Goal: Task Accomplishment & Management: Use online tool/utility

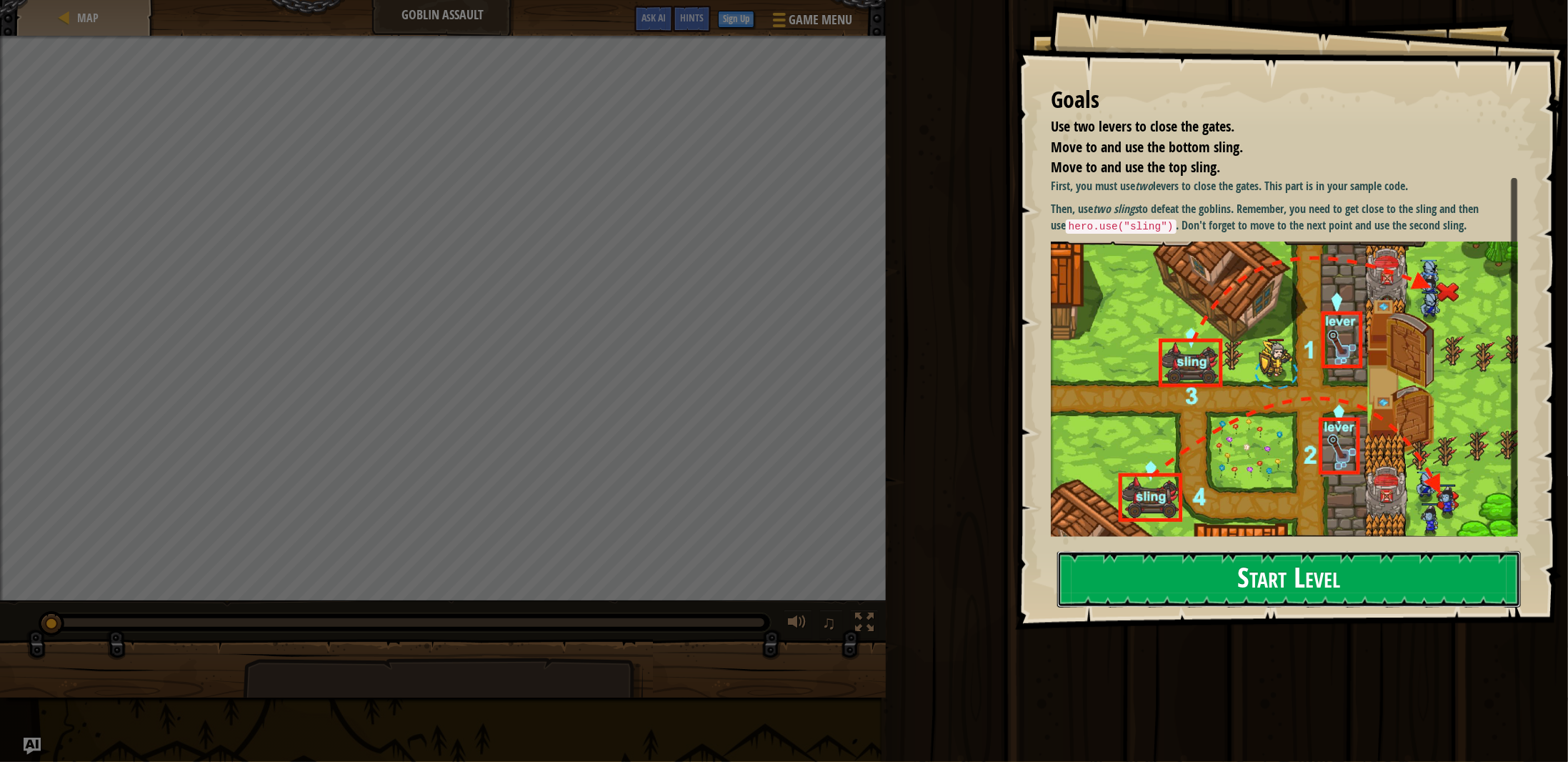
click at [1247, 586] on button "Start Level" at bounding box center [1289, 579] width 464 height 56
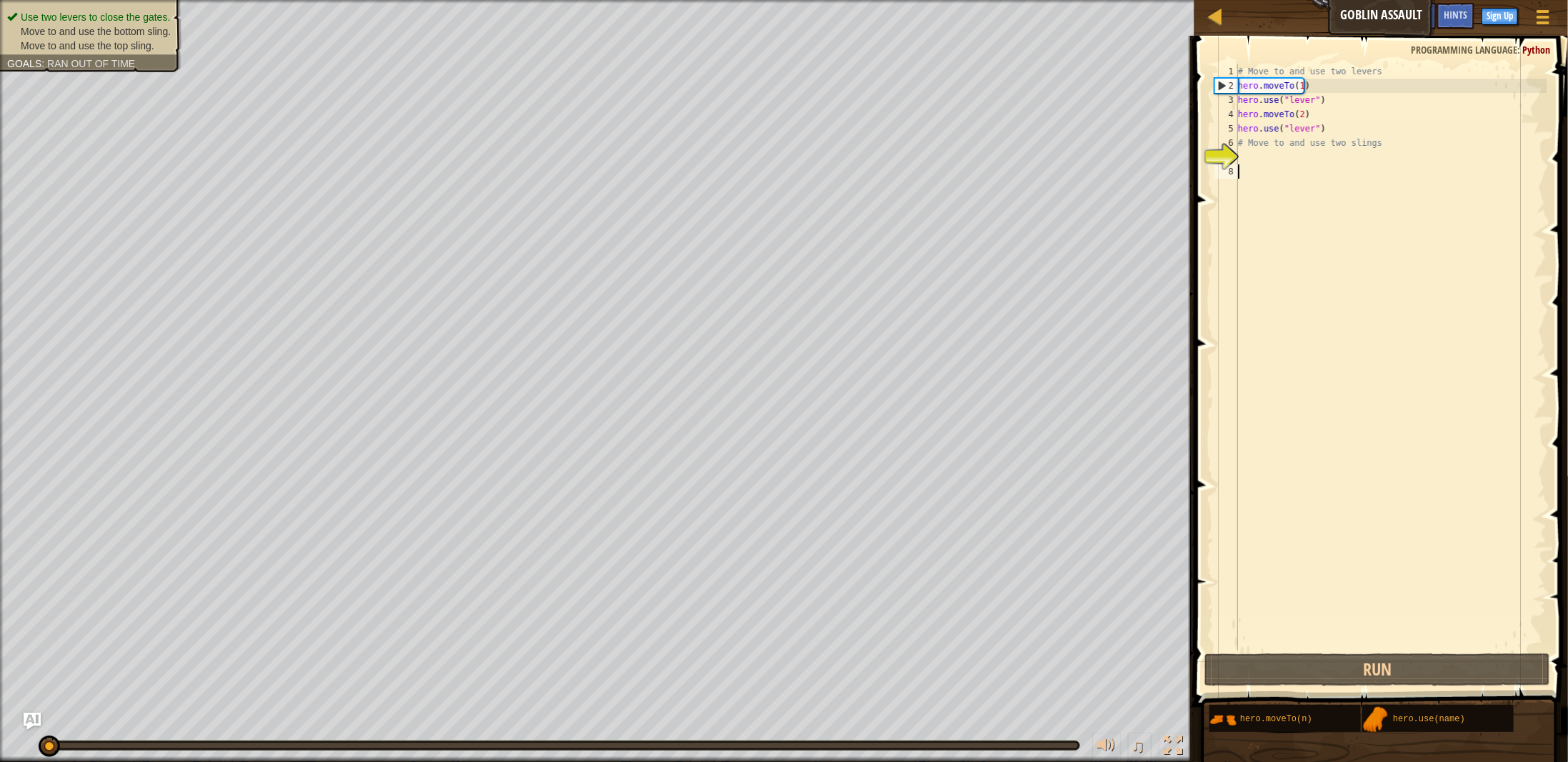
click at [1260, 169] on div "# Move to and use two levers hero . moveTo ( 1 ) hero . use ( "lever" ) hero . …" at bounding box center [1391, 371] width 312 height 614
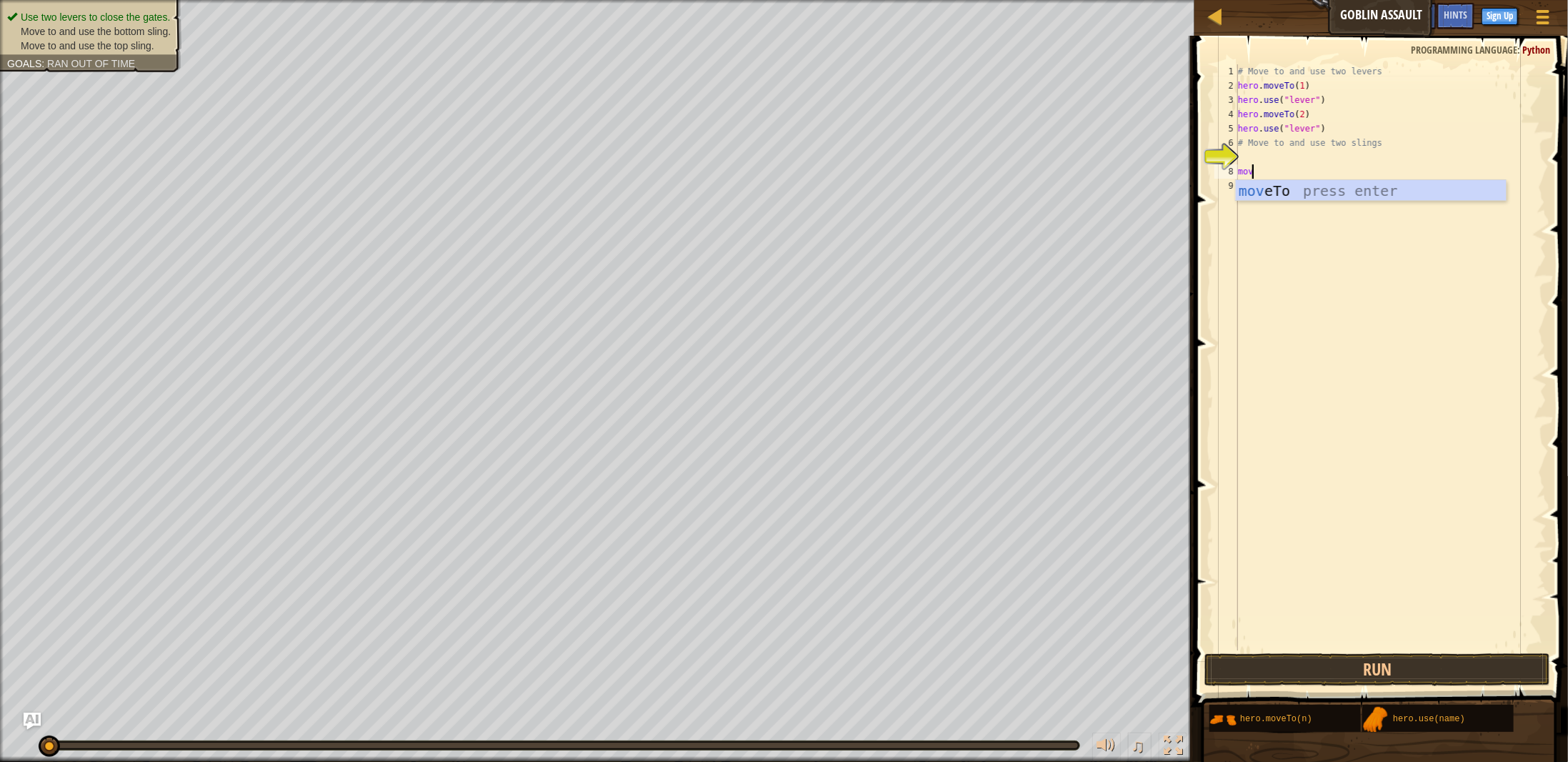
scroll to position [6, 0]
type textarea "m"
type textarea "hero.moveTo(1)"
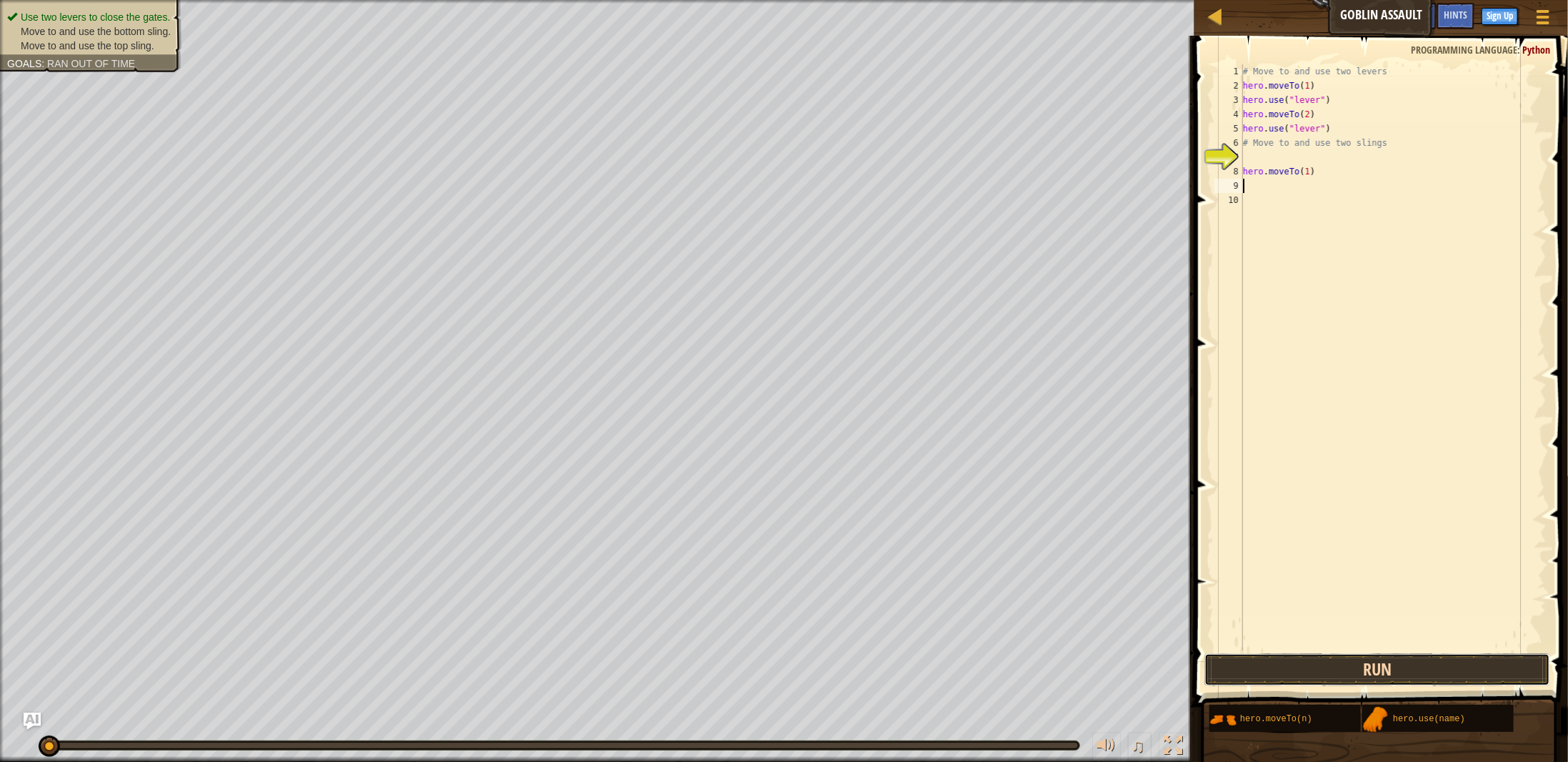
click at [1362, 673] on button "Run" at bounding box center [1378, 670] width 346 height 33
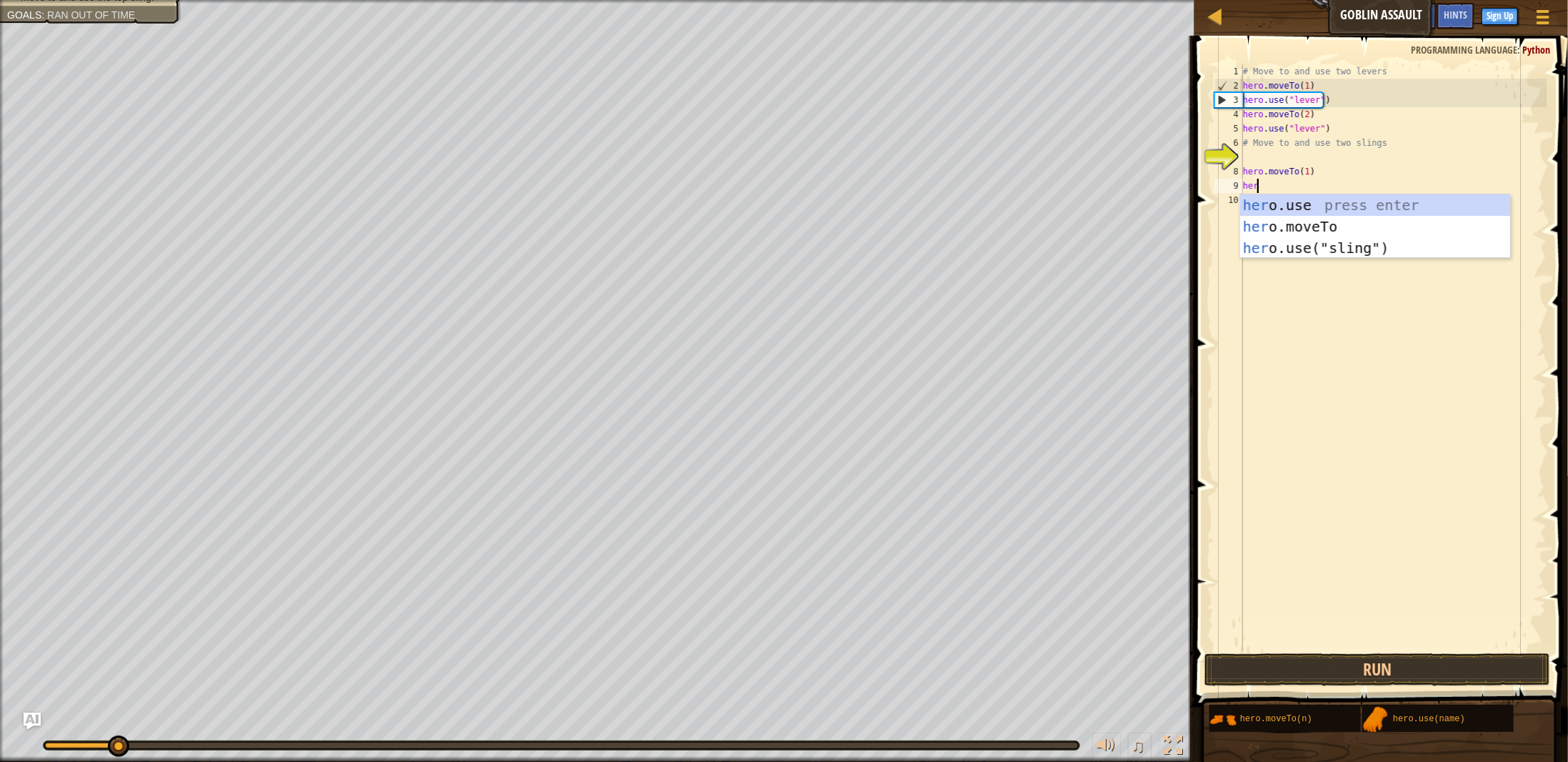
scroll to position [6, 1]
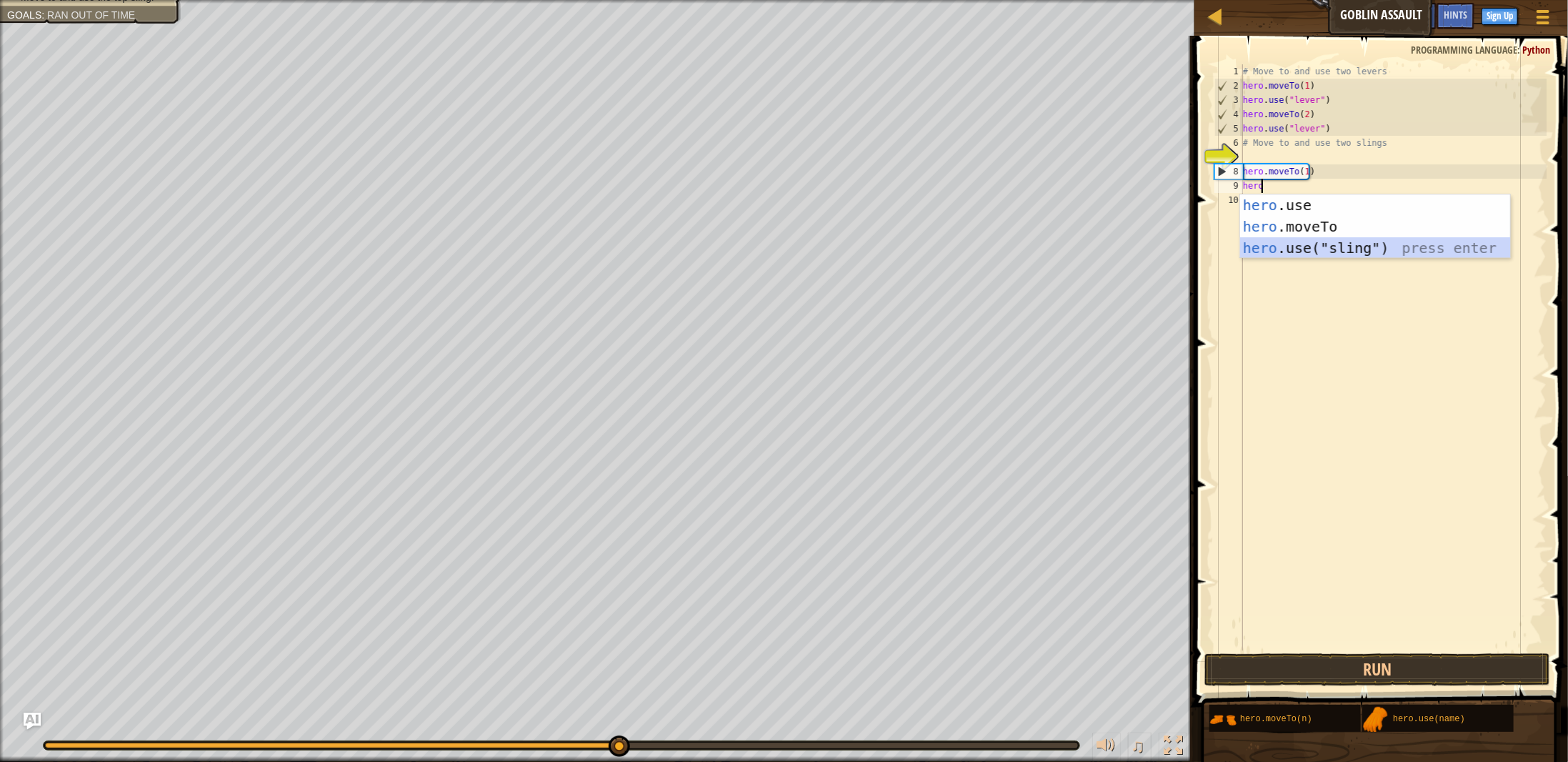
click at [1300, 254] on div "hero .use press enter hero .moveTo press enter hero .use("sling") press enter" at bounding box center [1376, 248] width 271 height 107
type textarea "hero.use("sling")"
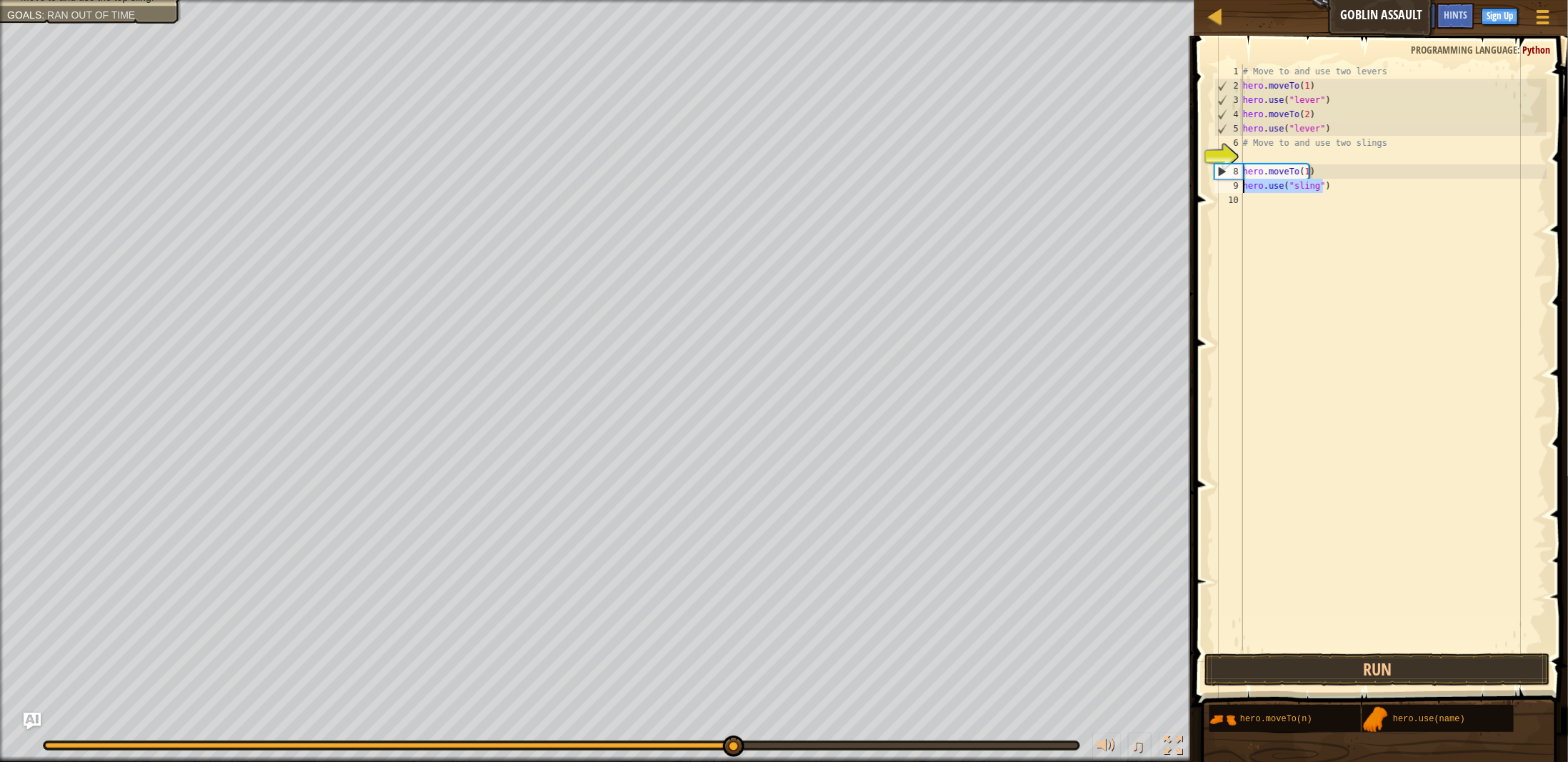
click at [1138, 193] on div "Map Goblin Assault Game Menu Done Sign Up Hints Ask AI 1 הההההההההההההההההההההה…" at bounding box center [784, 381] width 1568 height 762
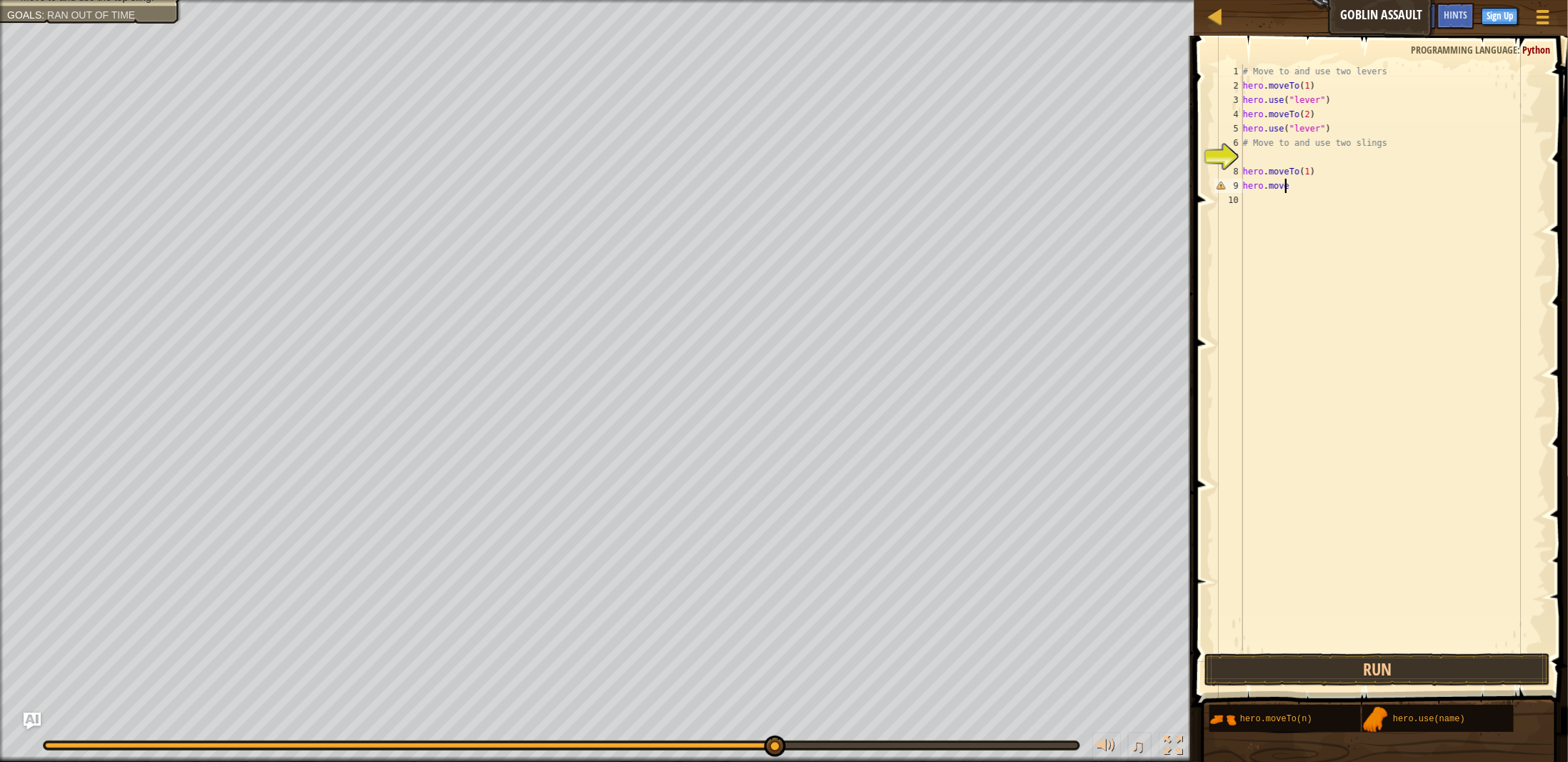
scroll to position [6, 3]
type textarea "hero.move(3)"
click at [1326, 218] on div "hero.use( " sling") press enter" at bounding box center [1418, 241] width 271 height 64
click at [1330, 195] on div "# Move to and use two levers hero . moveTo ( 1 ) hero . use ( "lever" ) hero . …" at bounding box center [1394, 371] width 308 height 614
click at [1374, 671] on button "Run" at bounding box center [1378, 670] width 346 height 33
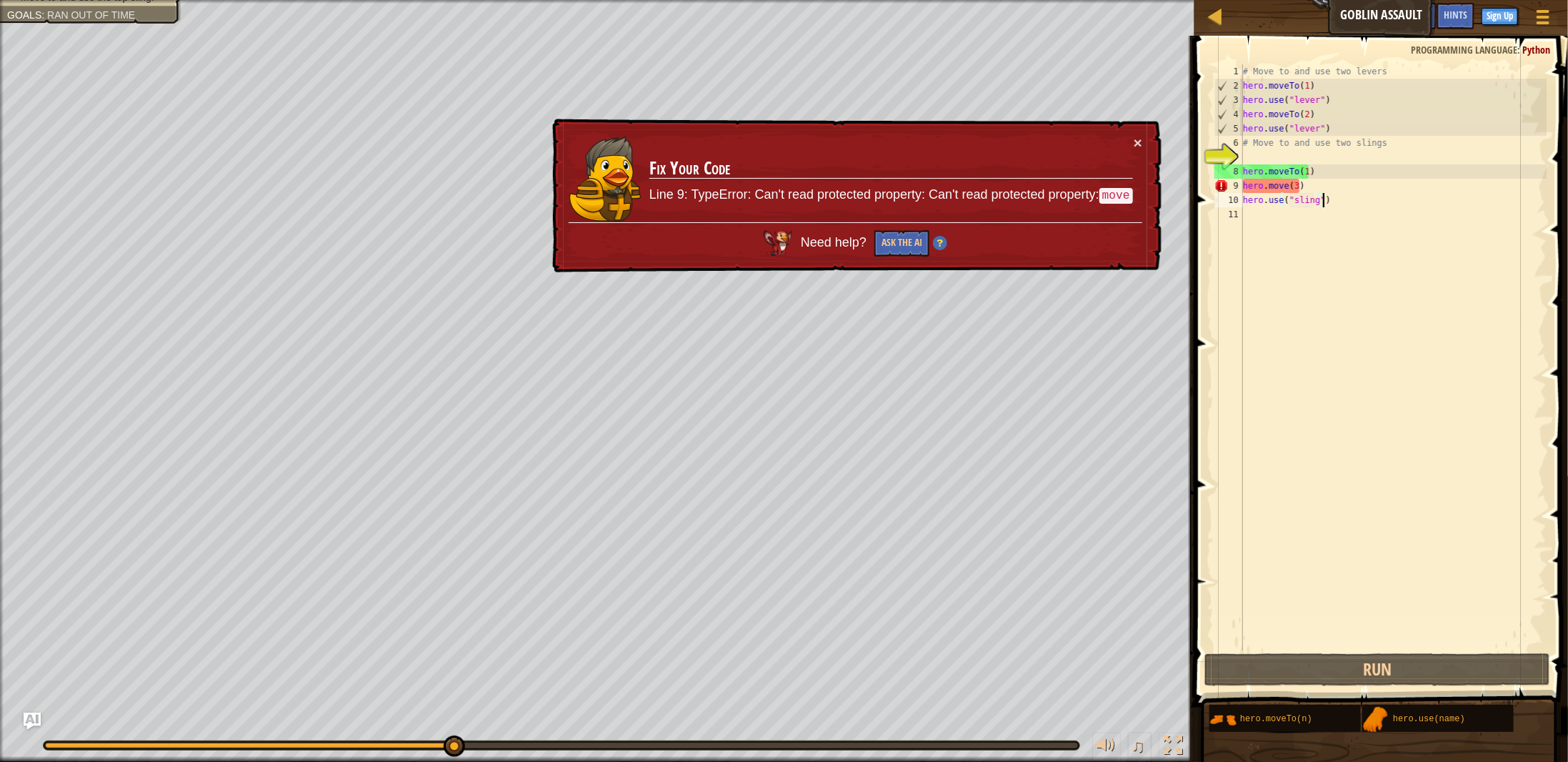
click at [1269, 183] on div "# Move to and use two levers hero . moveTo ( 1 ) hero . use ( "lever" ) hero . …" at bounding box center [1394, 371] width 308 height 614
click at [1249, 183] on div "# Move to and use two levers hero . moveTo ( 1 ) hero . use ( "lever" ) hero . …" at bounding box center [1394, 371] width 308 height 614
click at [1286, 186] on div "# Move to and use two levers hero . moveTo ( 1 ) hero . use ( "lever" ) hero . …" at bounding box center [1394, 371] width 308 height 614
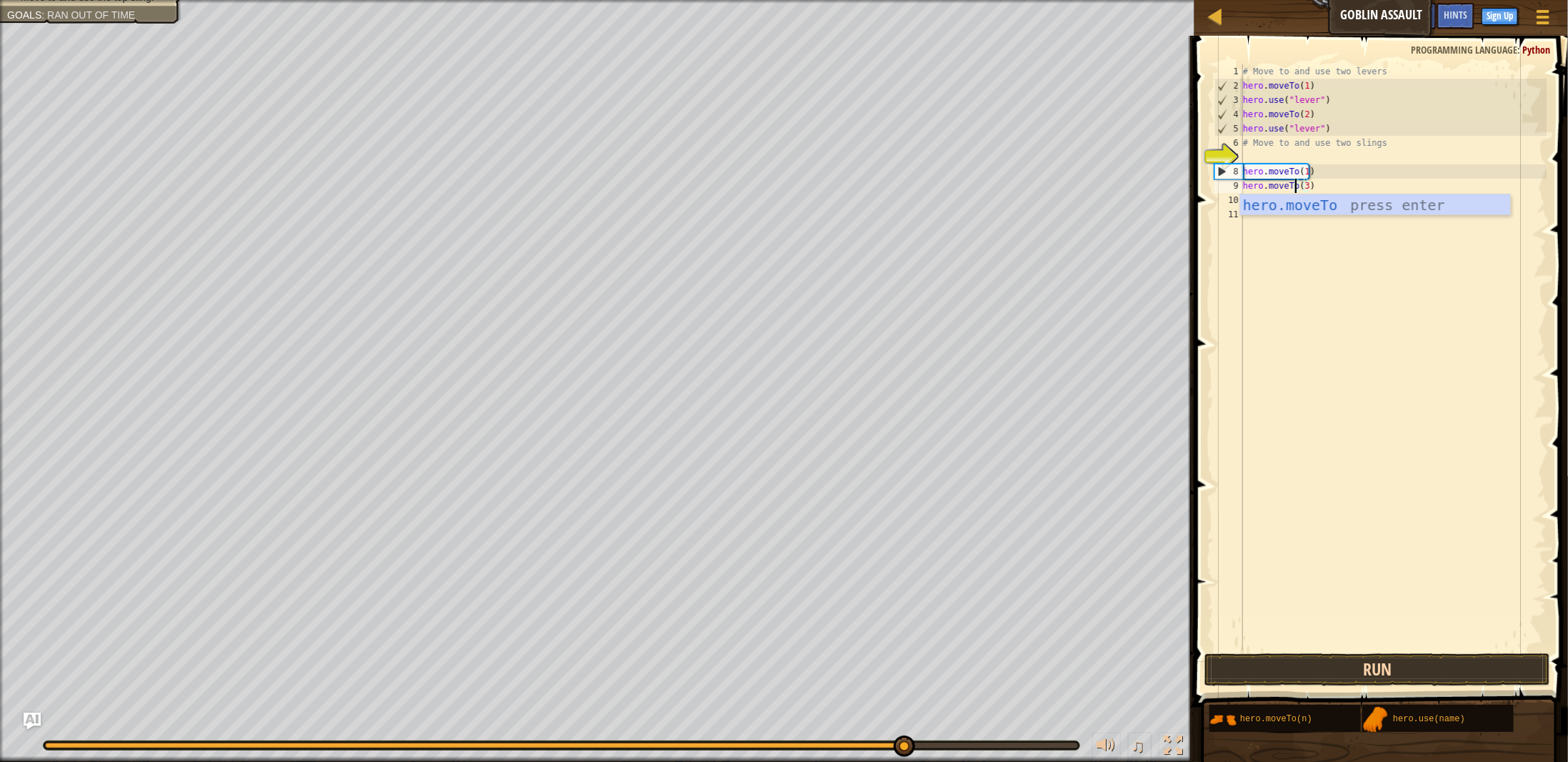
type textarea "hero.moveTo(3)"
click at [1344, 674] on button "Run" at bounding box center [1378, 670] width 346 height 33
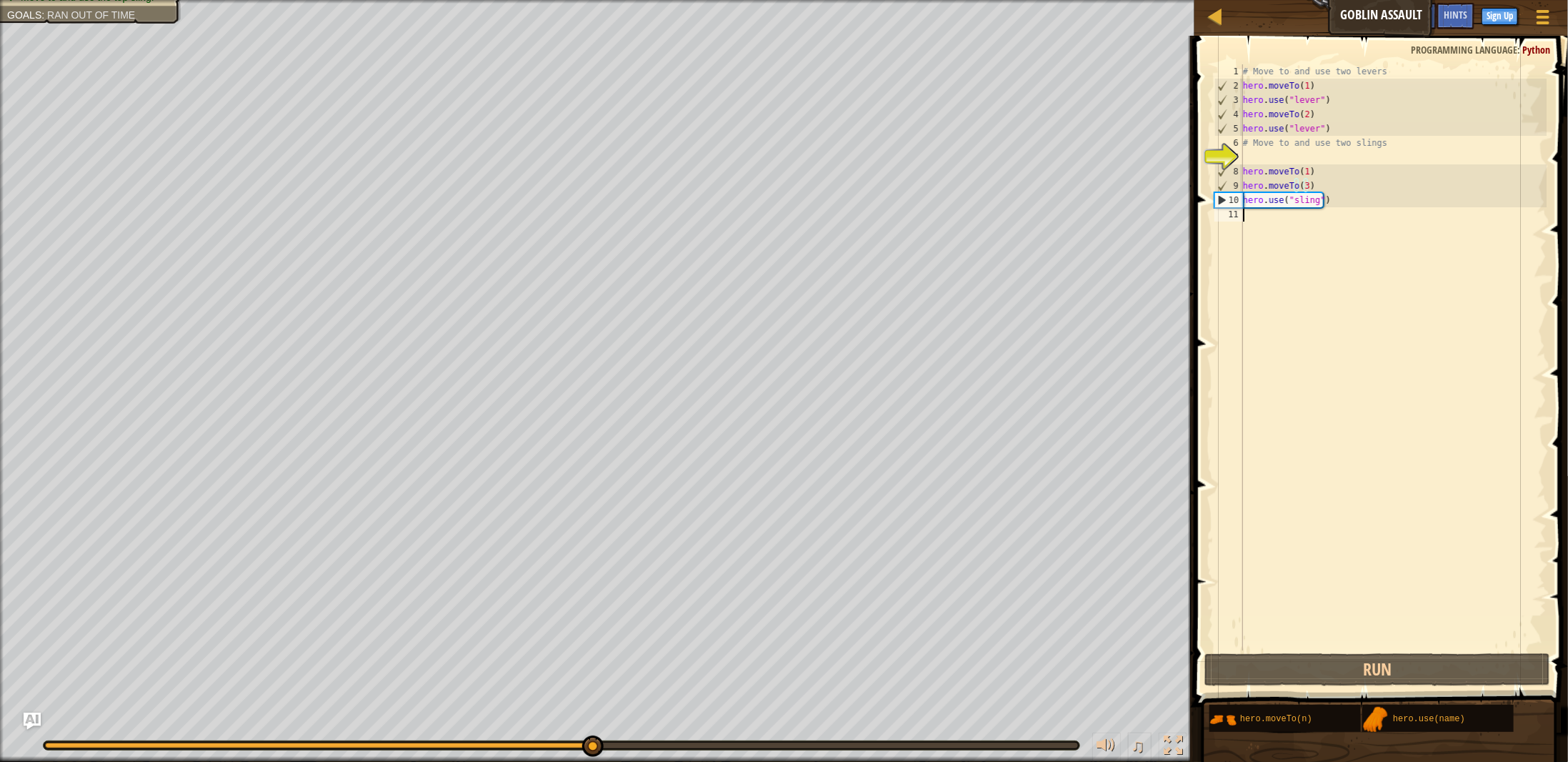
click at [1257, 215] on div "# Move to and use two levers hero . moveTo ( 1 ) hero . use ( "lever" ) hero . …" at bounding box center [1394, 371] width 308 height 614
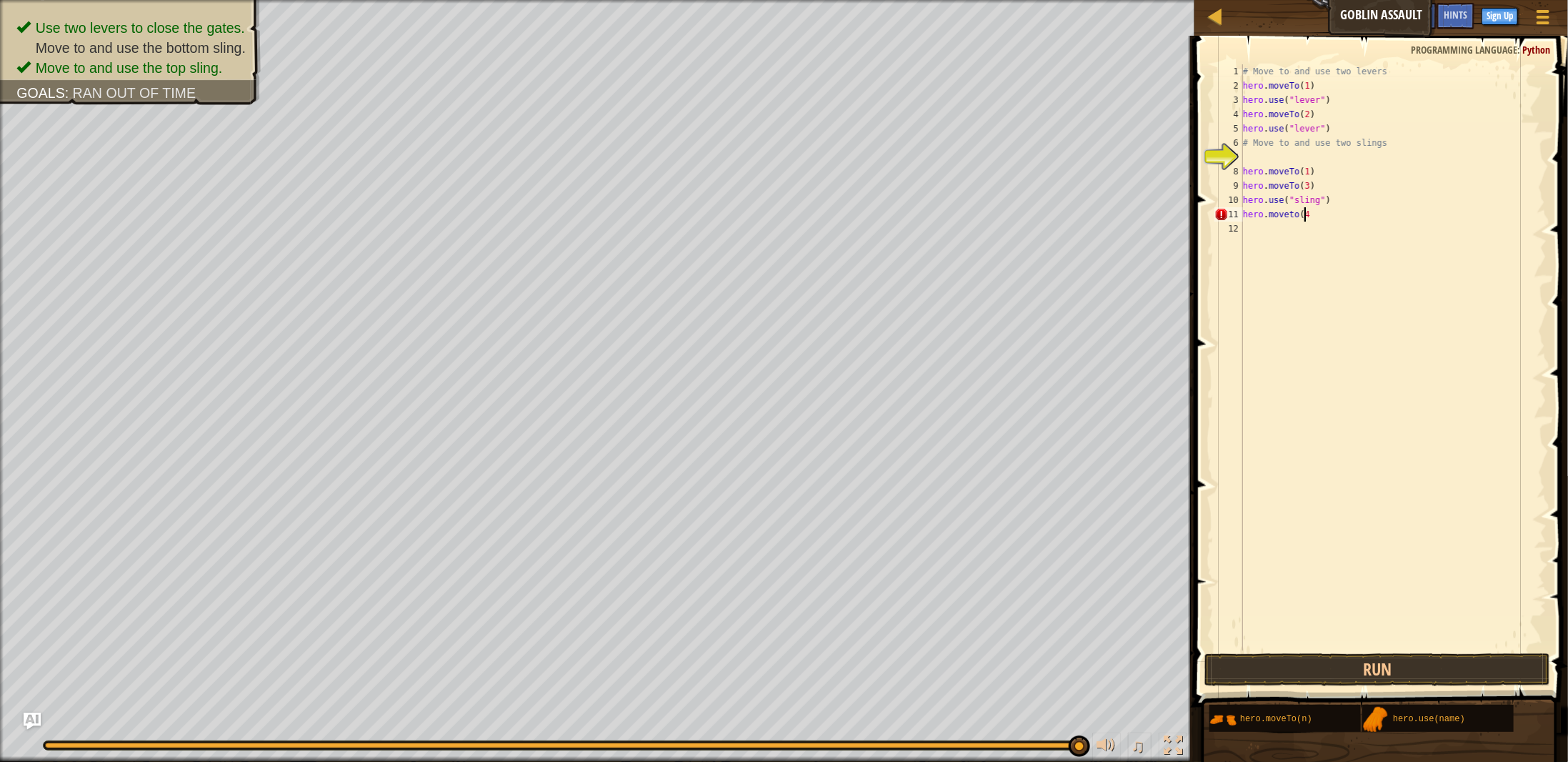
type textarea "hero.moveto(4)"
type textarea "hero.use<"Sling">"
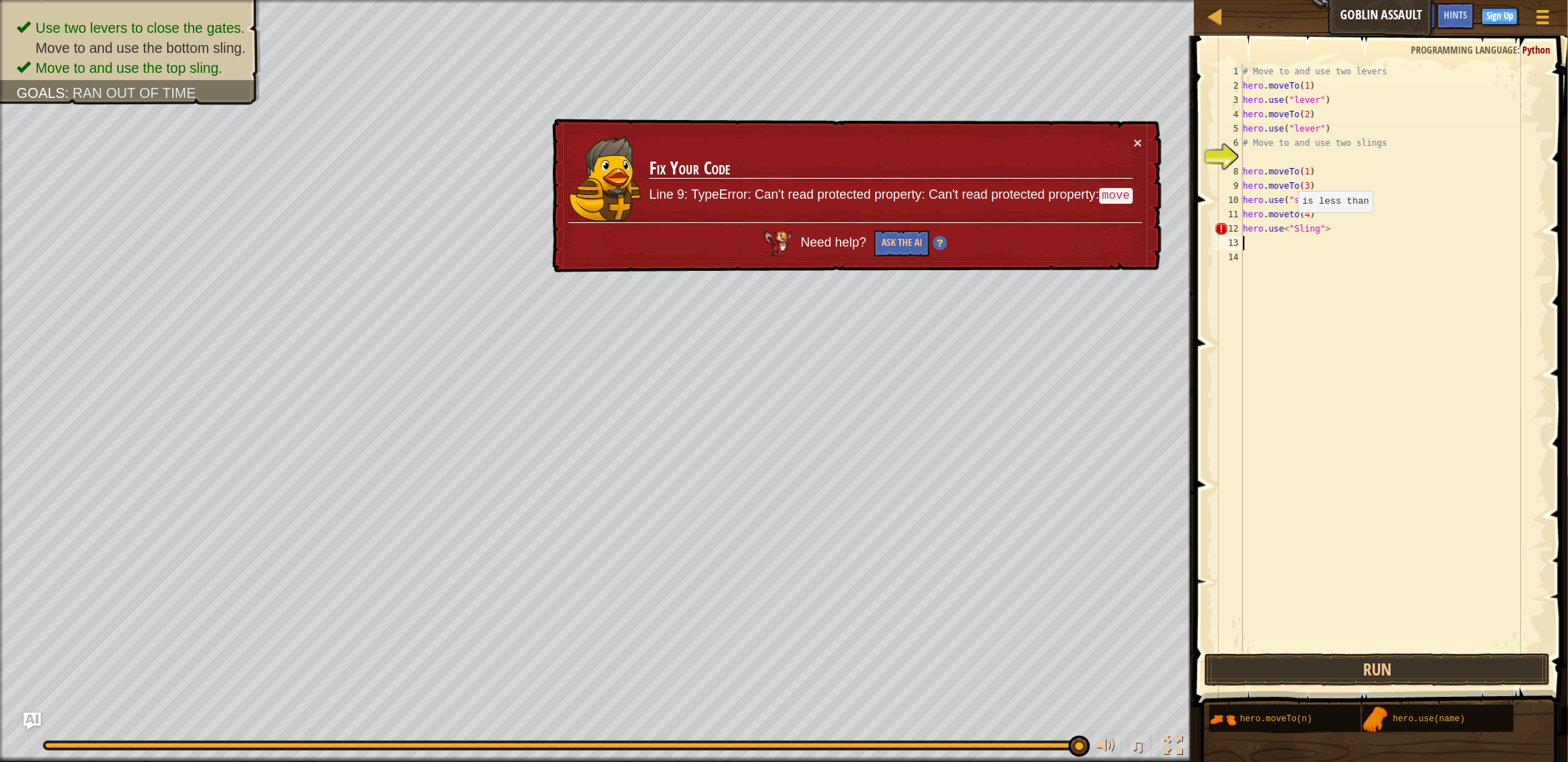
click at [1290, 227] on div "# Move to and use two levers hero . moveTo ( 1 ) hero . use ( "lever" ) hero . …" at bounding box center [1394, 371] width 308 height 614
click at [1345, 665] on button "Run" at bounding box center [1378, 670] width 346 height 33
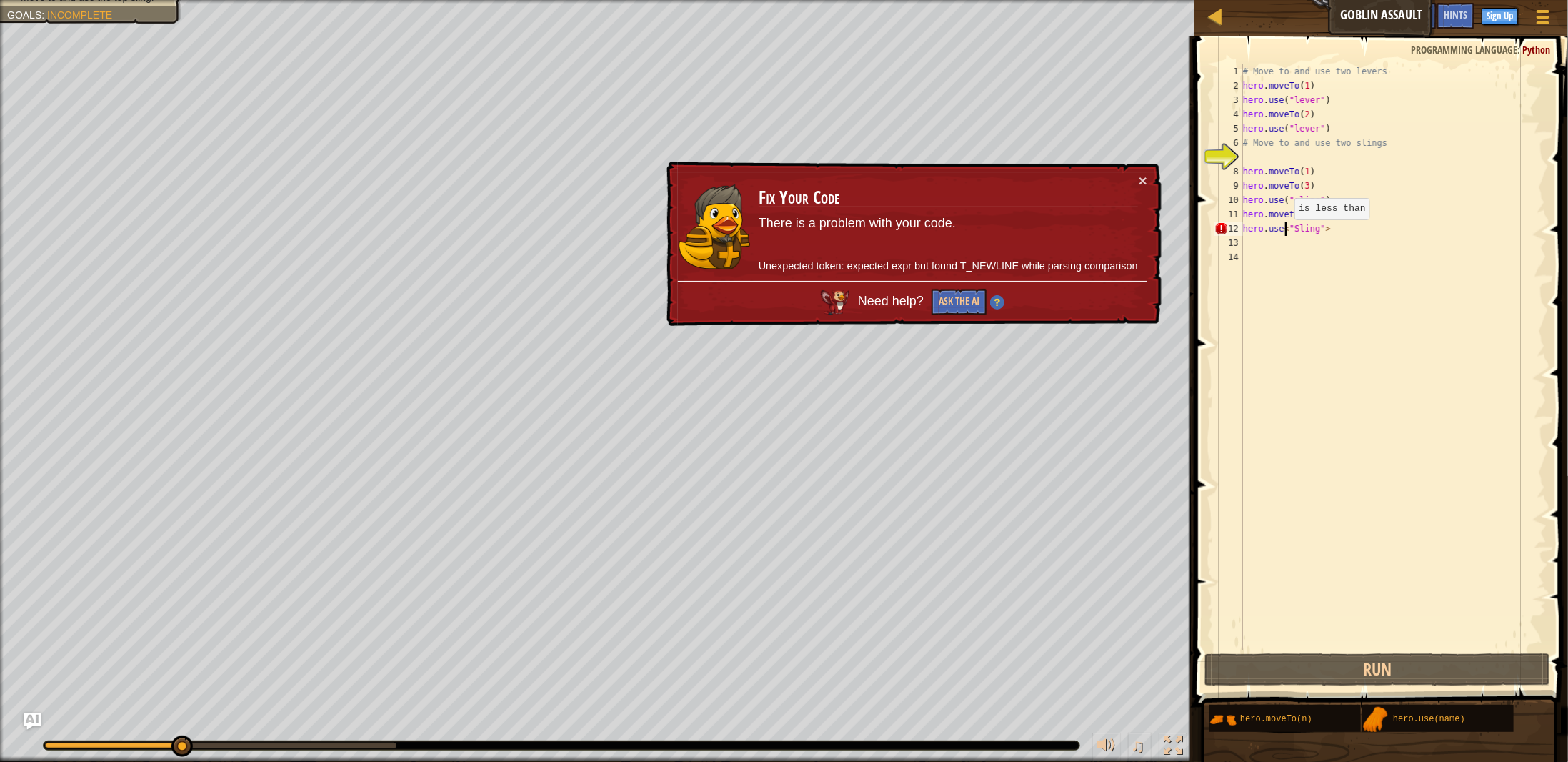
click at [1287, 234] on div "# Move to and use two levers hero . moveTo ( 1 ) hero . use ( "lever" ) hero . …" at bounding box center [1394, 371] width 308 height 614
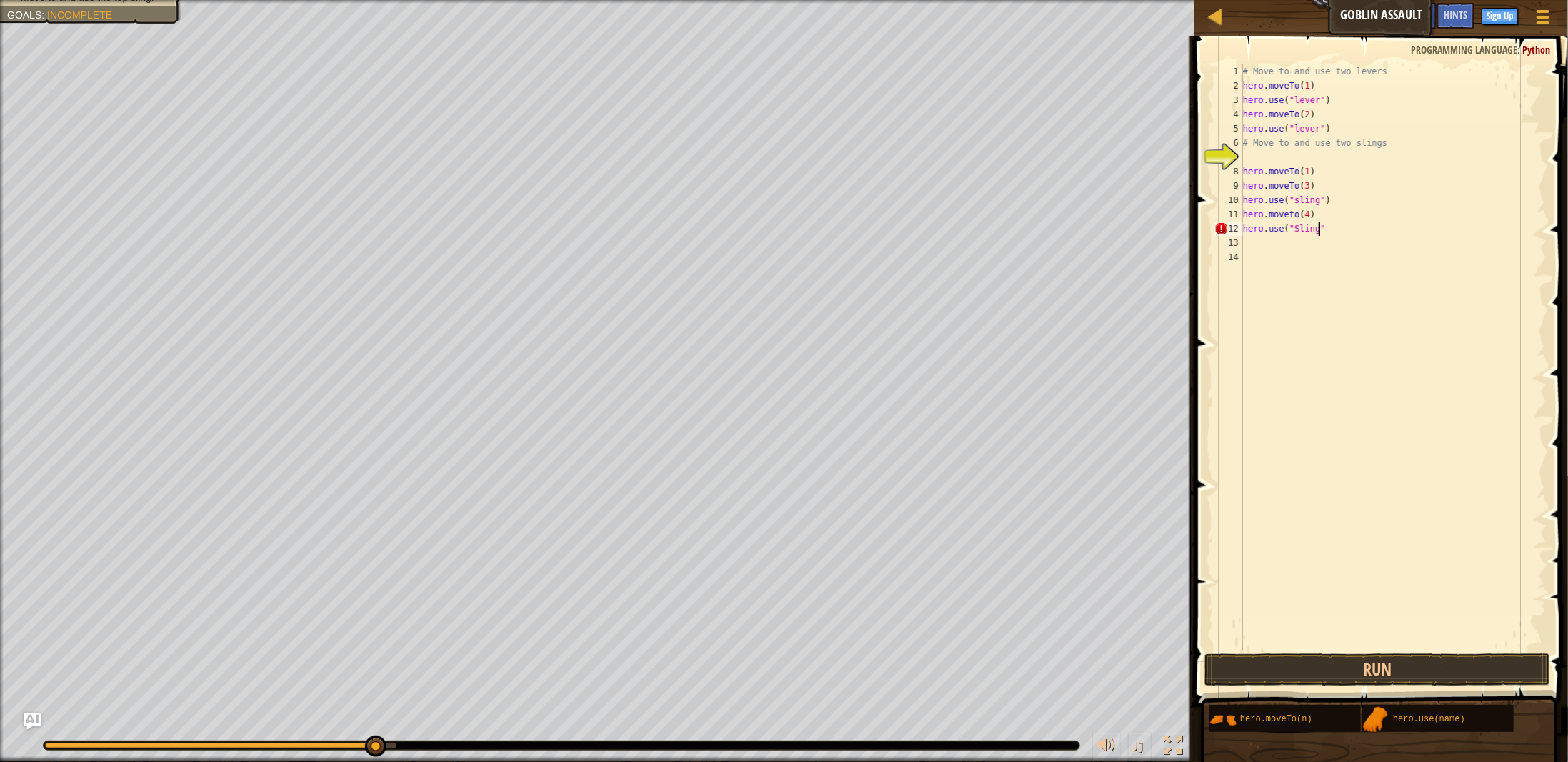
scroll to position [6, 6]
click at [1338, 667] on button "Run" at bounding box center [1378, 670] width 346 height 33
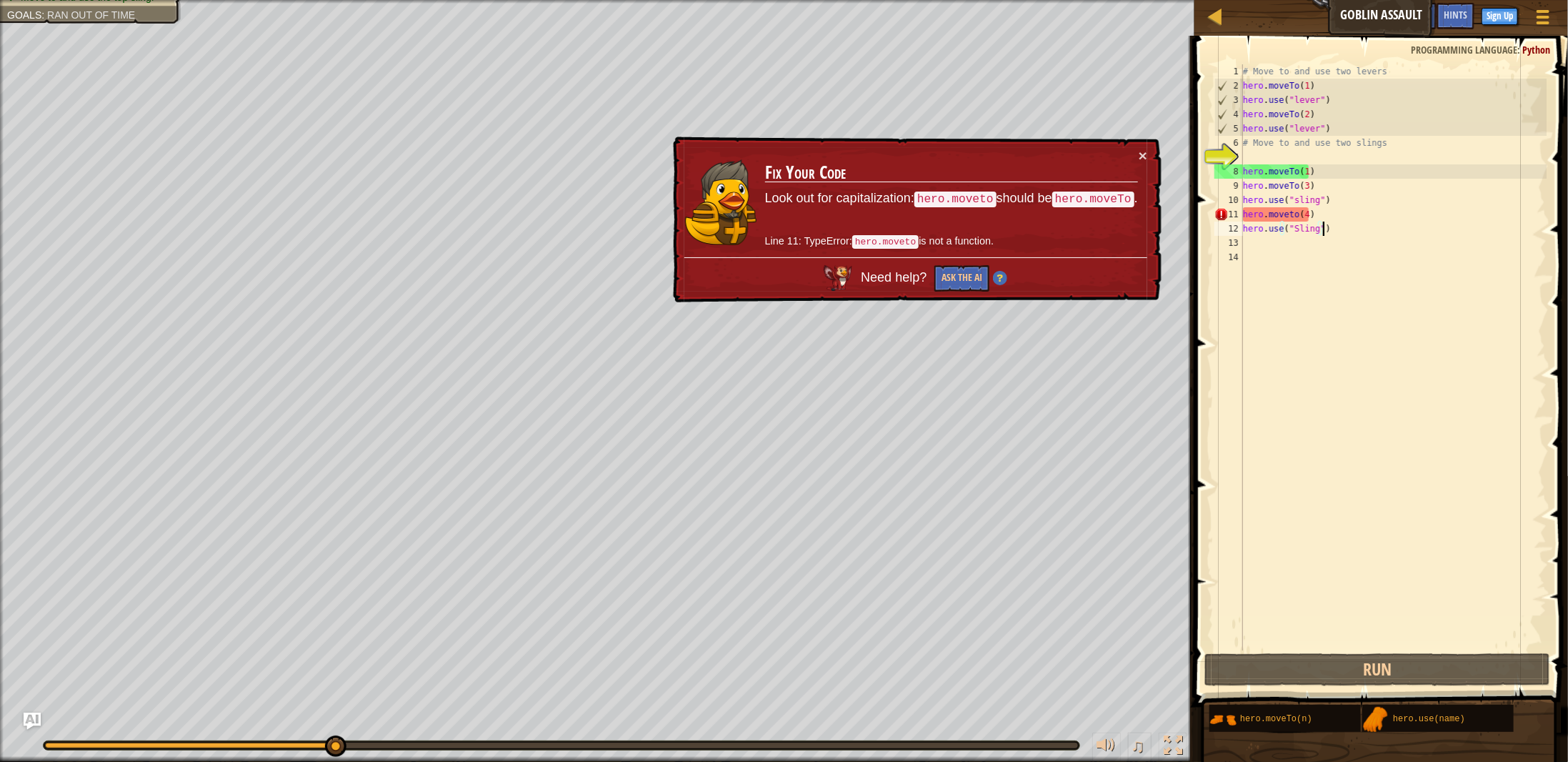
click at [1293, 214] on div "# Move to and use two levers hero . moveTo ( 1 ) hero . use ( "lever" ) hero . …" at bounding box center [1394, 371] width 308 height 614
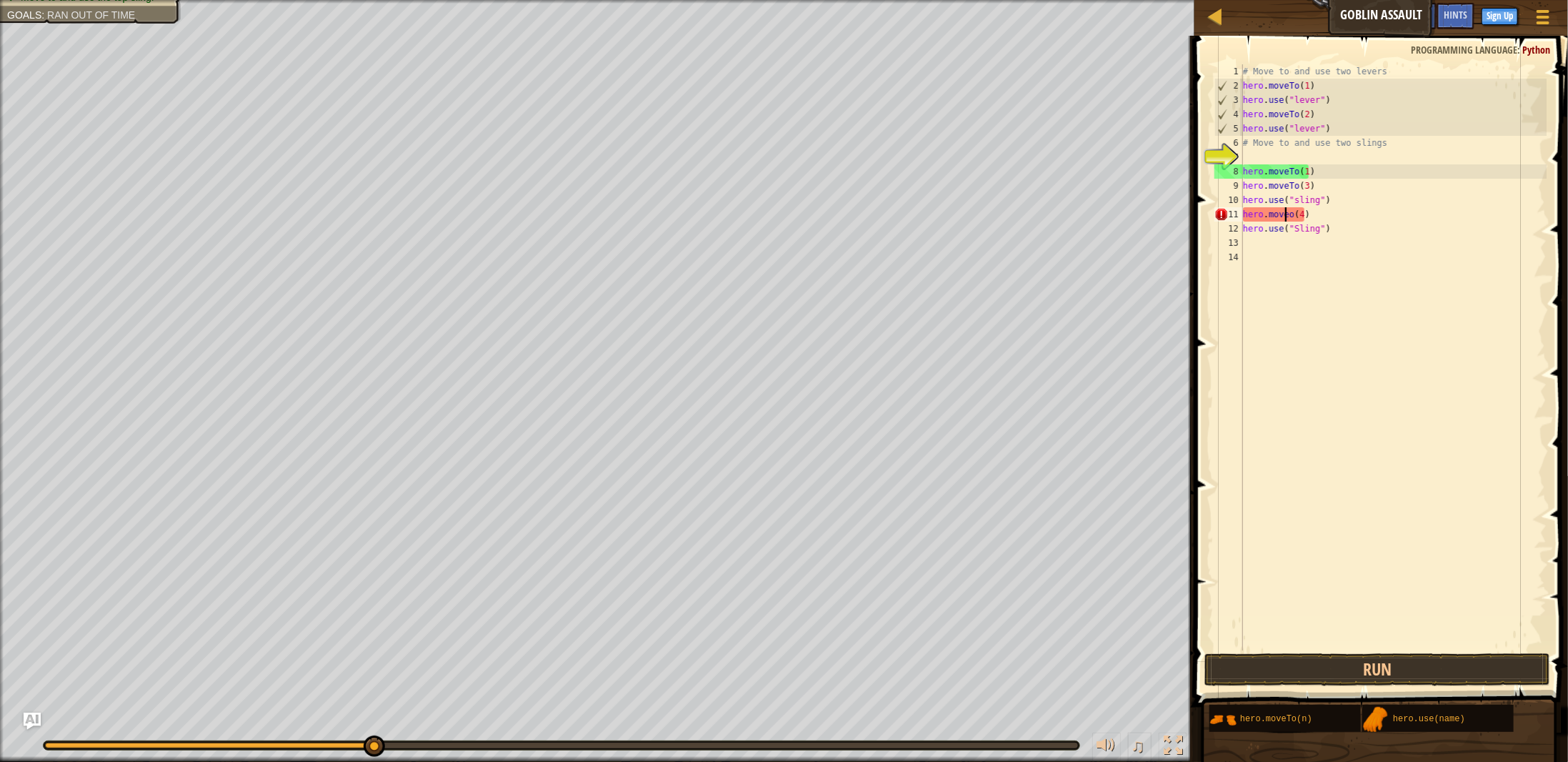
scroll to position [6, 3]
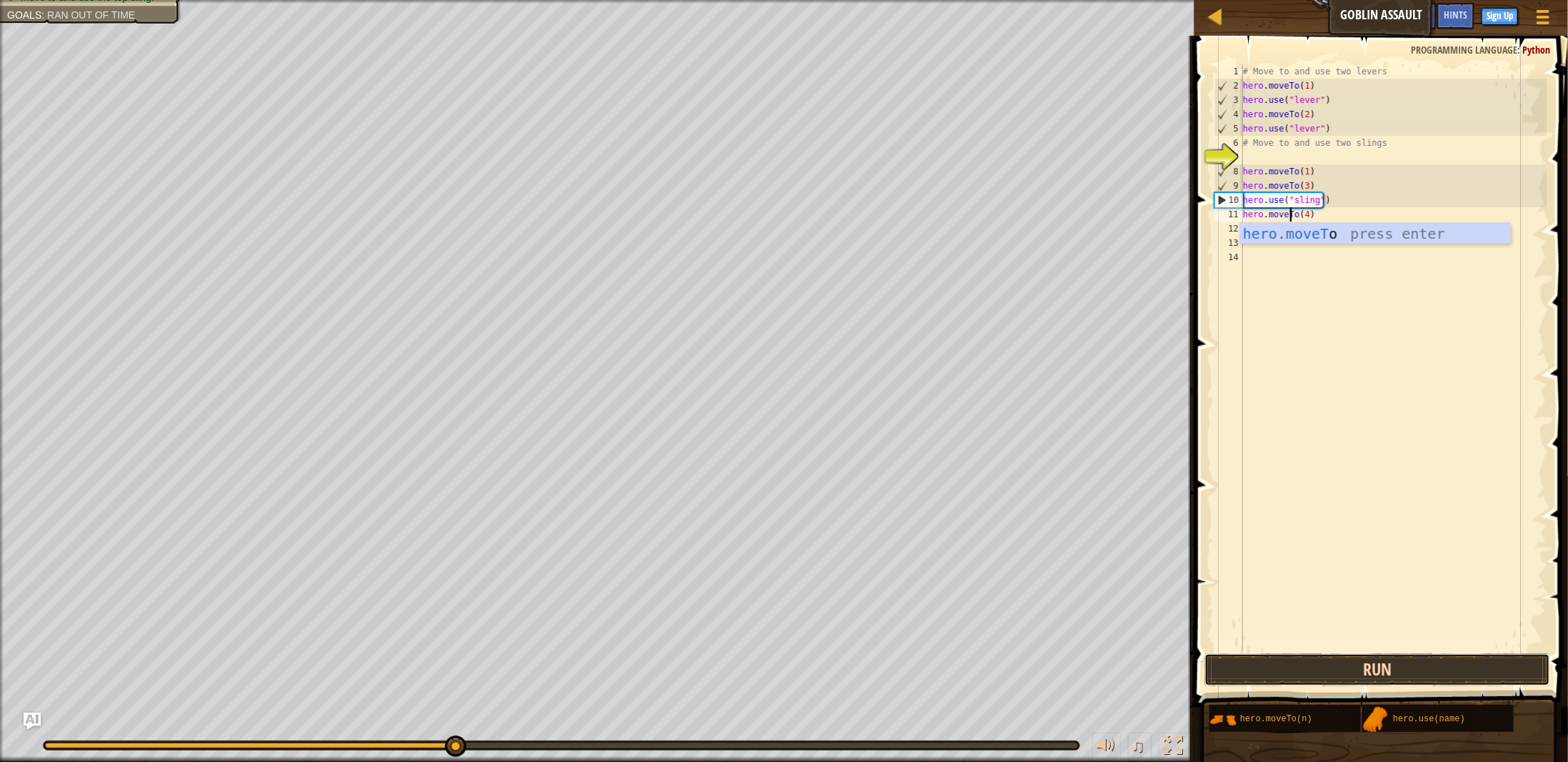
click at [1355, 678] on button "Run" at bounding box center [1378, 670] width 346 height 33
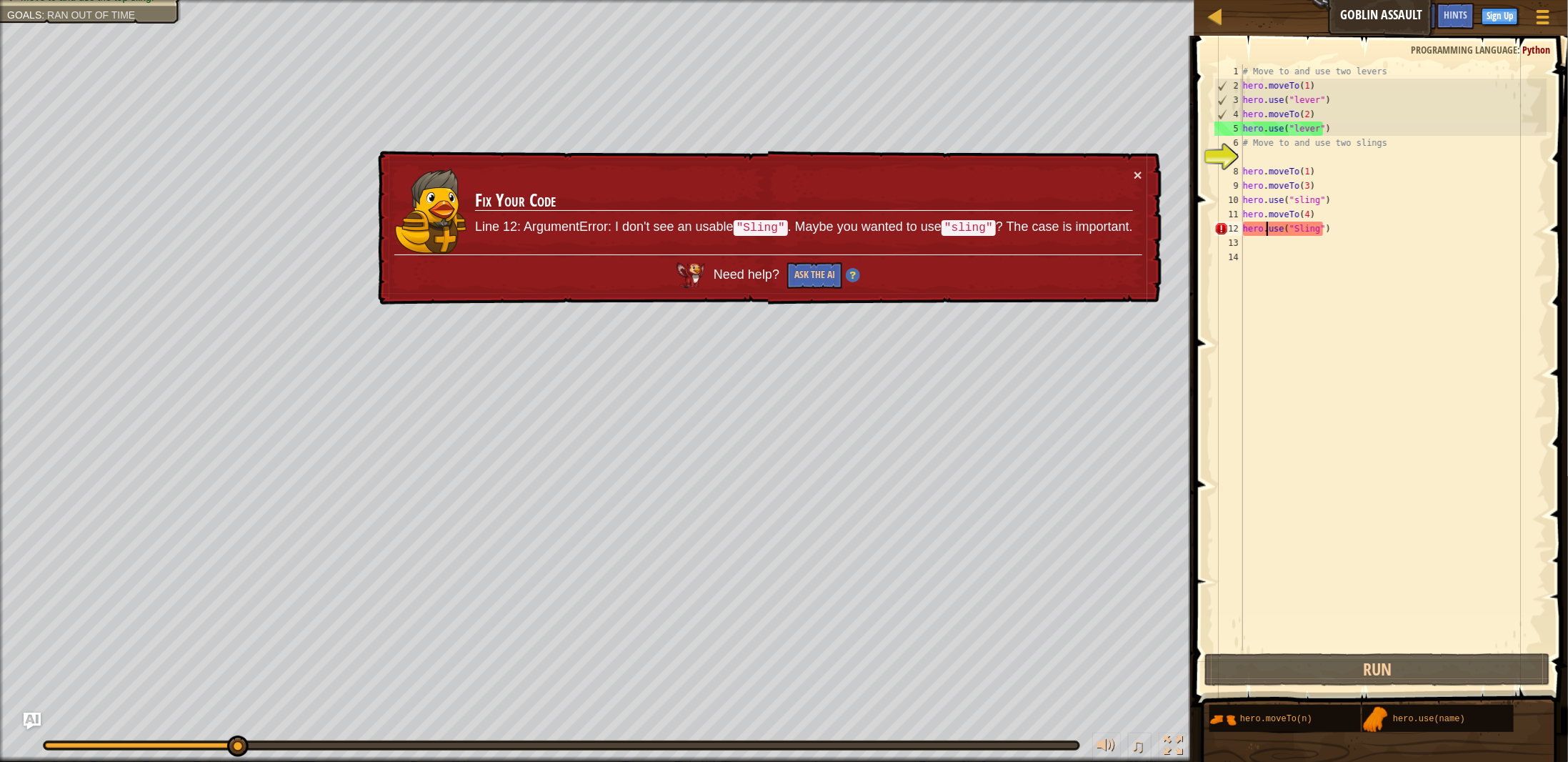
click at [1266, 229] on div "# Move to and use two levers hero . moveTo ( 1 ) hero . use ( "lever" ) hero . …" at bounding box center [1394, 371] width 308 height 614
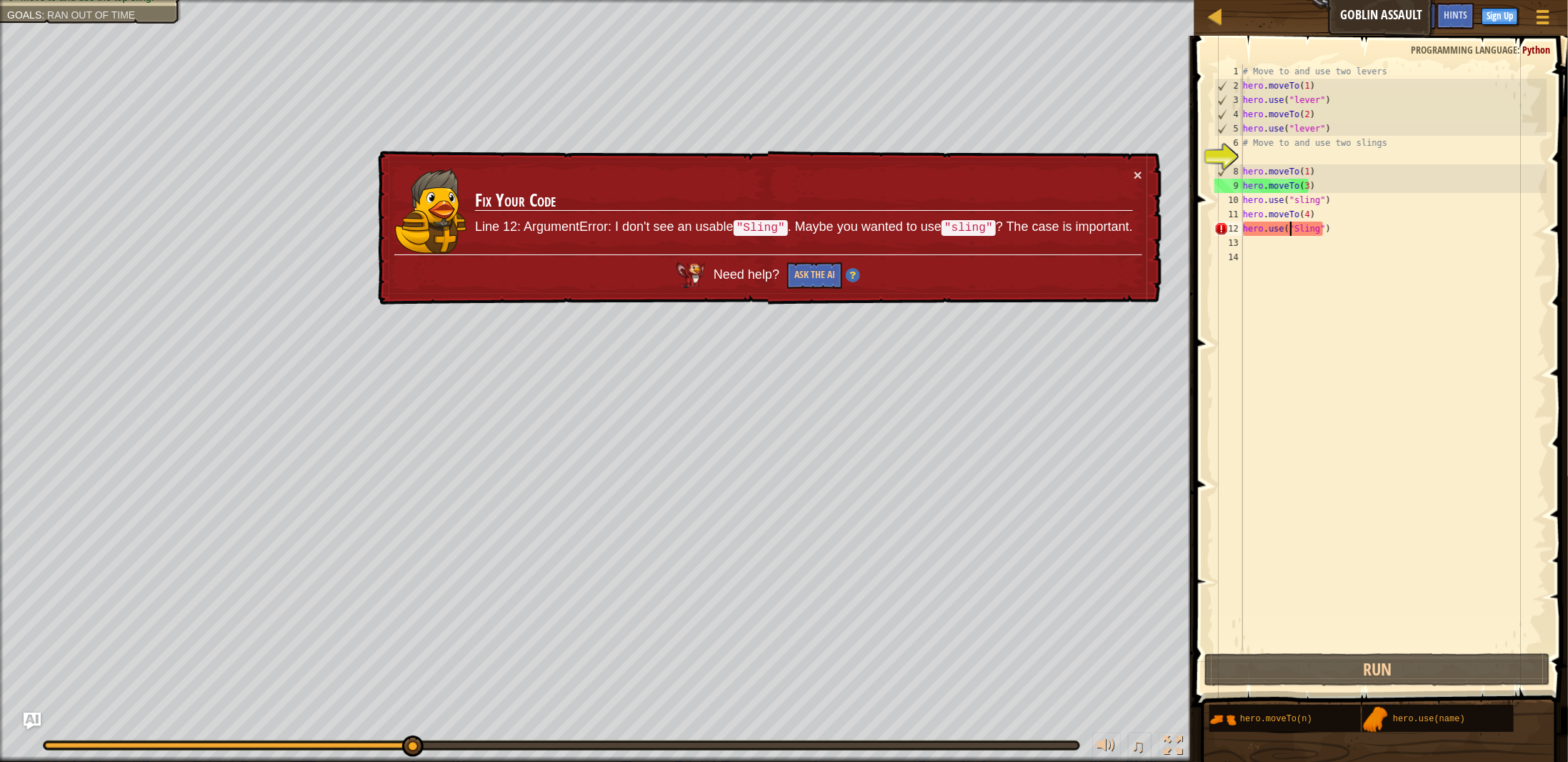
click at [1289, 228] on div "# Move to and use two levers hero . moveTo ( 1 ) hero . use ( "lever" ) hero . …" at bounding box center [1394, 371] width 308 height 614
drag, startPoint x: 1290, startPoint y: 227, endPoint x: 1276, endPoint y: 228, distance: 14.0
click at [1276, 228] on div "# Move to and use two levers hero . moveTo ( 1 ) hero . use ( "lever" ) hero . …" at bounding box center [1394, 371] width 308 height 614
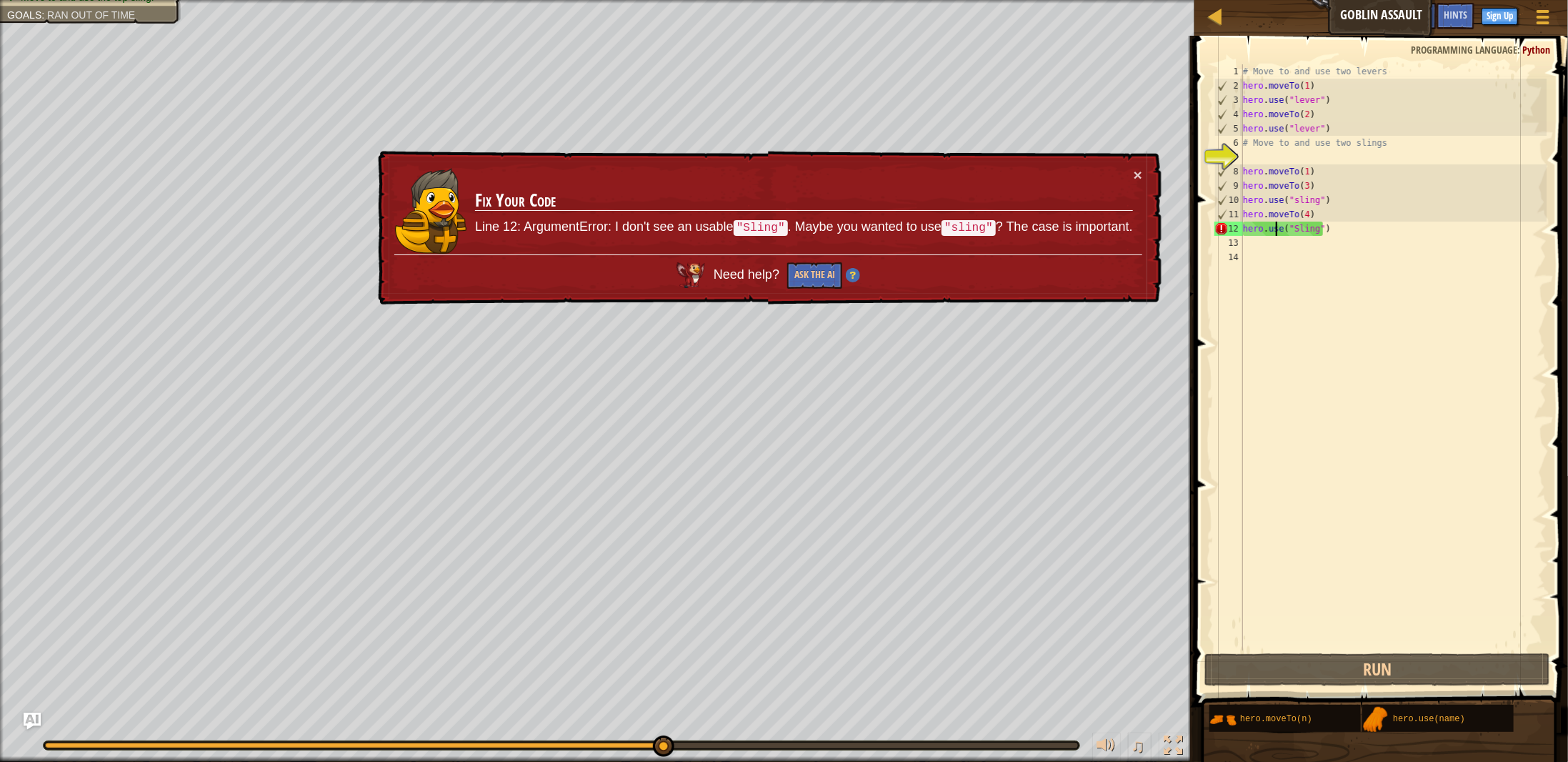
click at [1345, 229] on div "# Move to and use two levers hero . moveTo ( 1 ) hero . use ( "lever" ) hero . …" at bounding box center [1394, 371] width 308 height 614
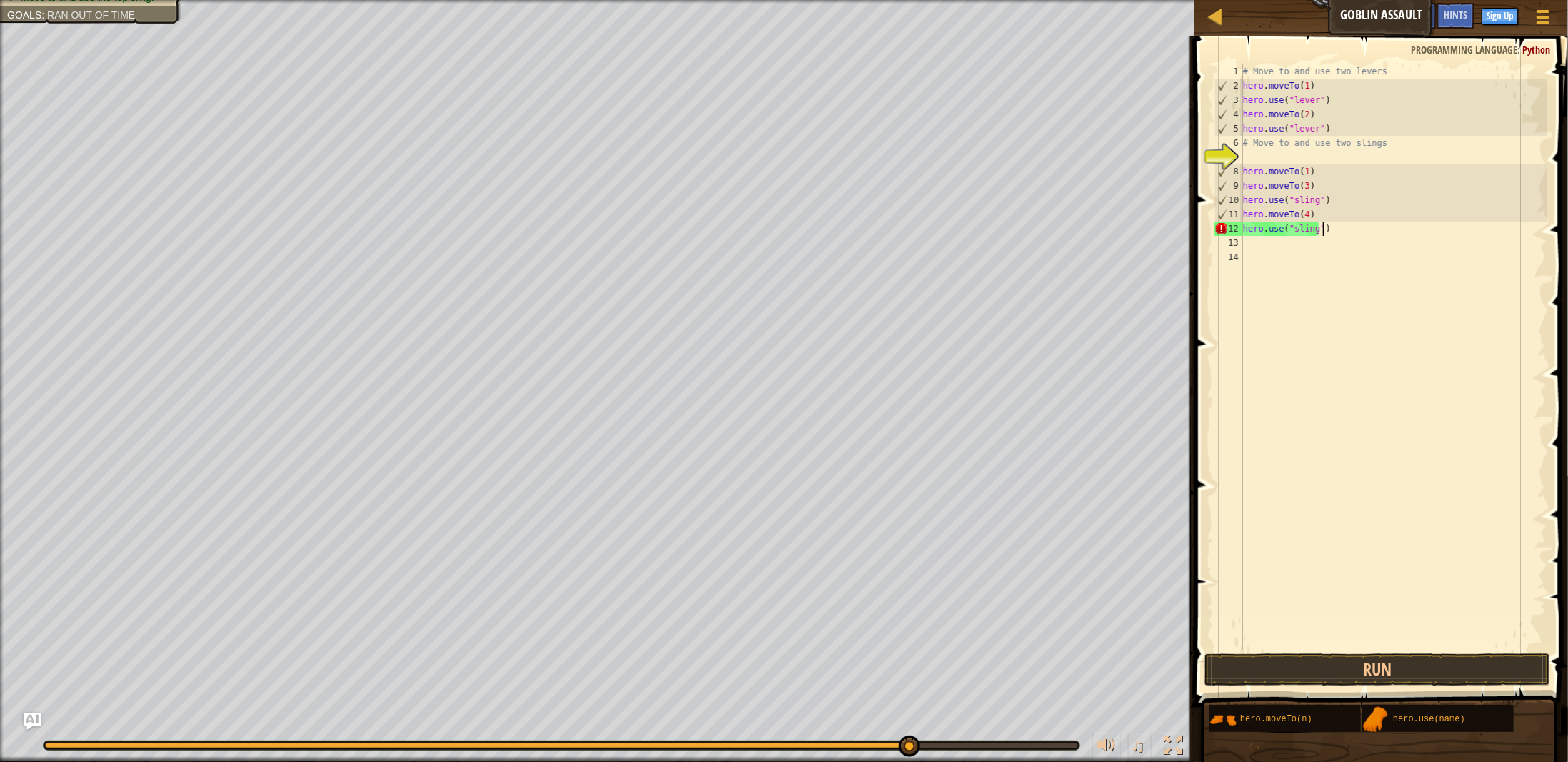
scroll to position [6, 6]
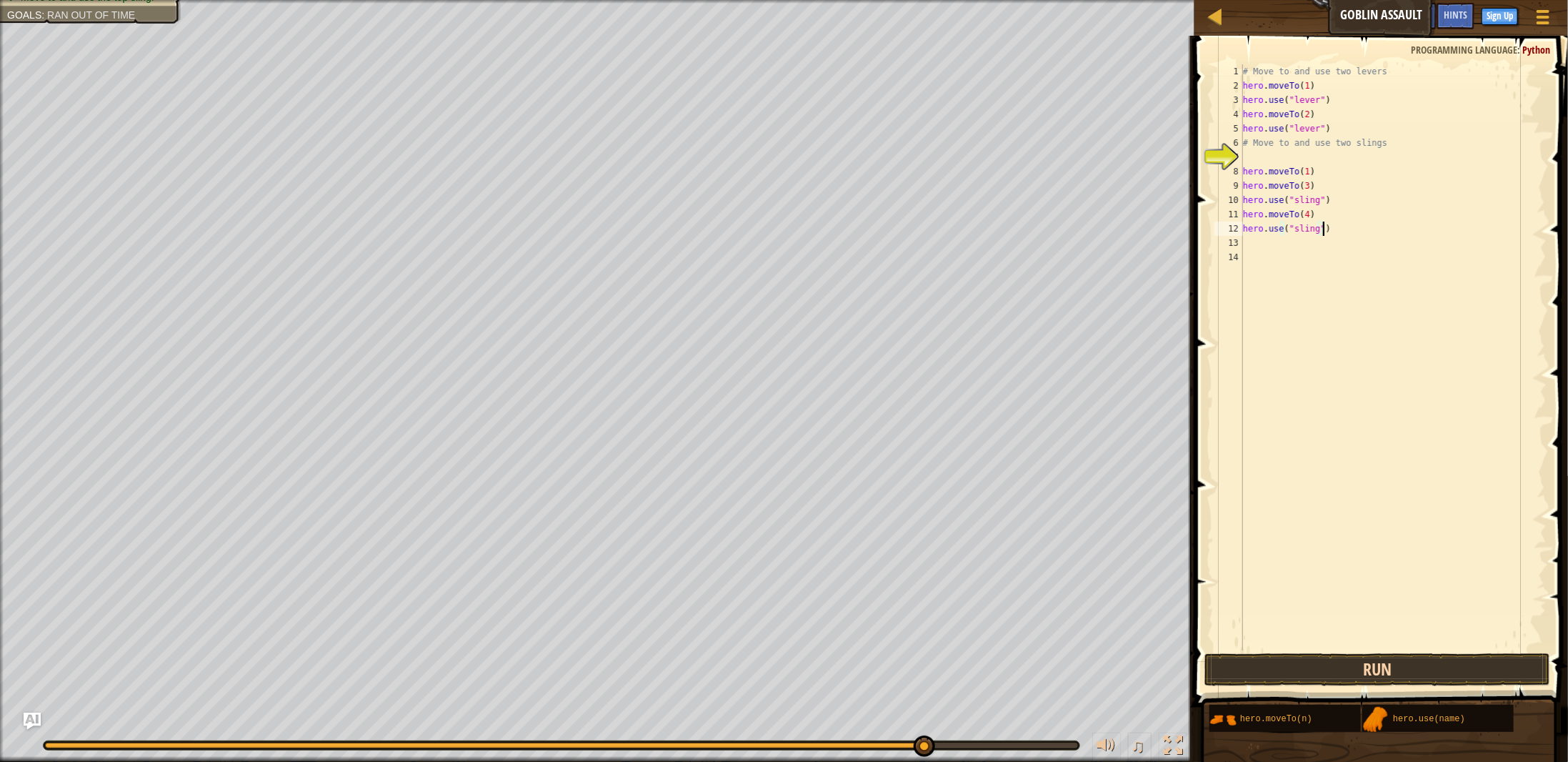
type textarea "hero.use("sling")"
click at [1340, 673] on button "Run" at bounding box center [1378, 670] width 346 height 33
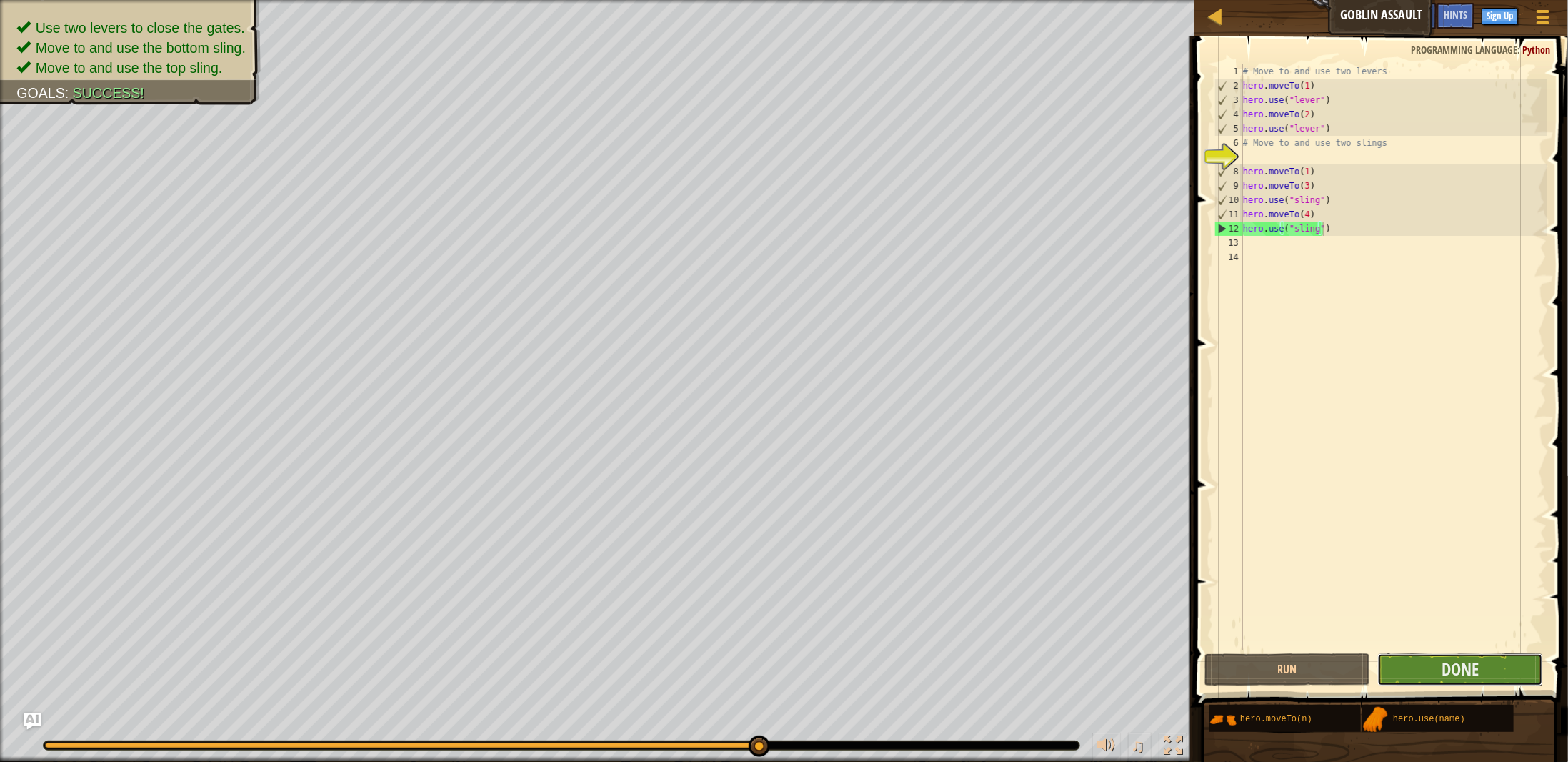
click at [1433, 665] on button "Done" at bounding box center [1460, 670] width 166 height 33
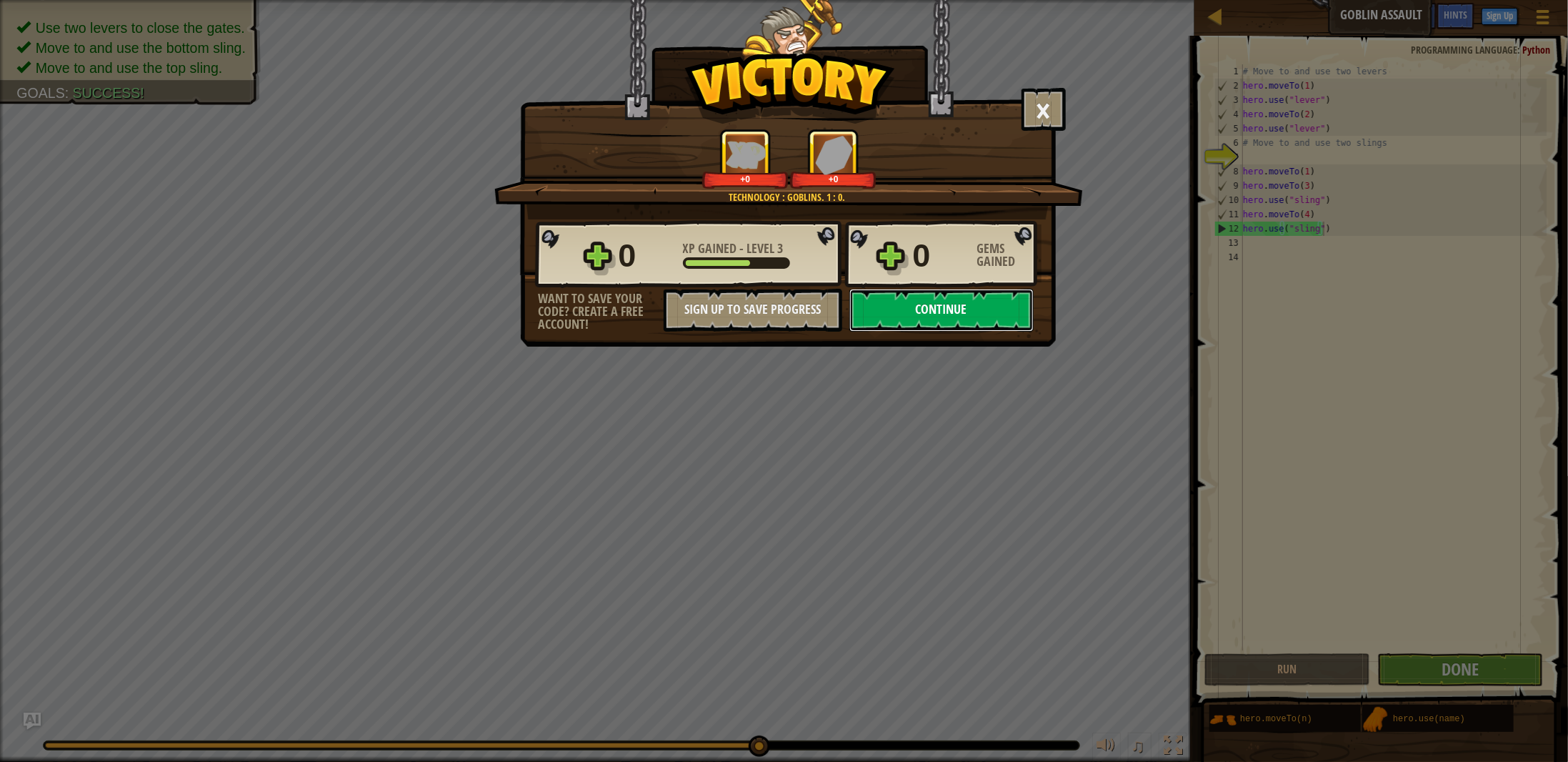
click at [958, 304] on button "Continue" at bounding box center [942, 309] width 184 height 43
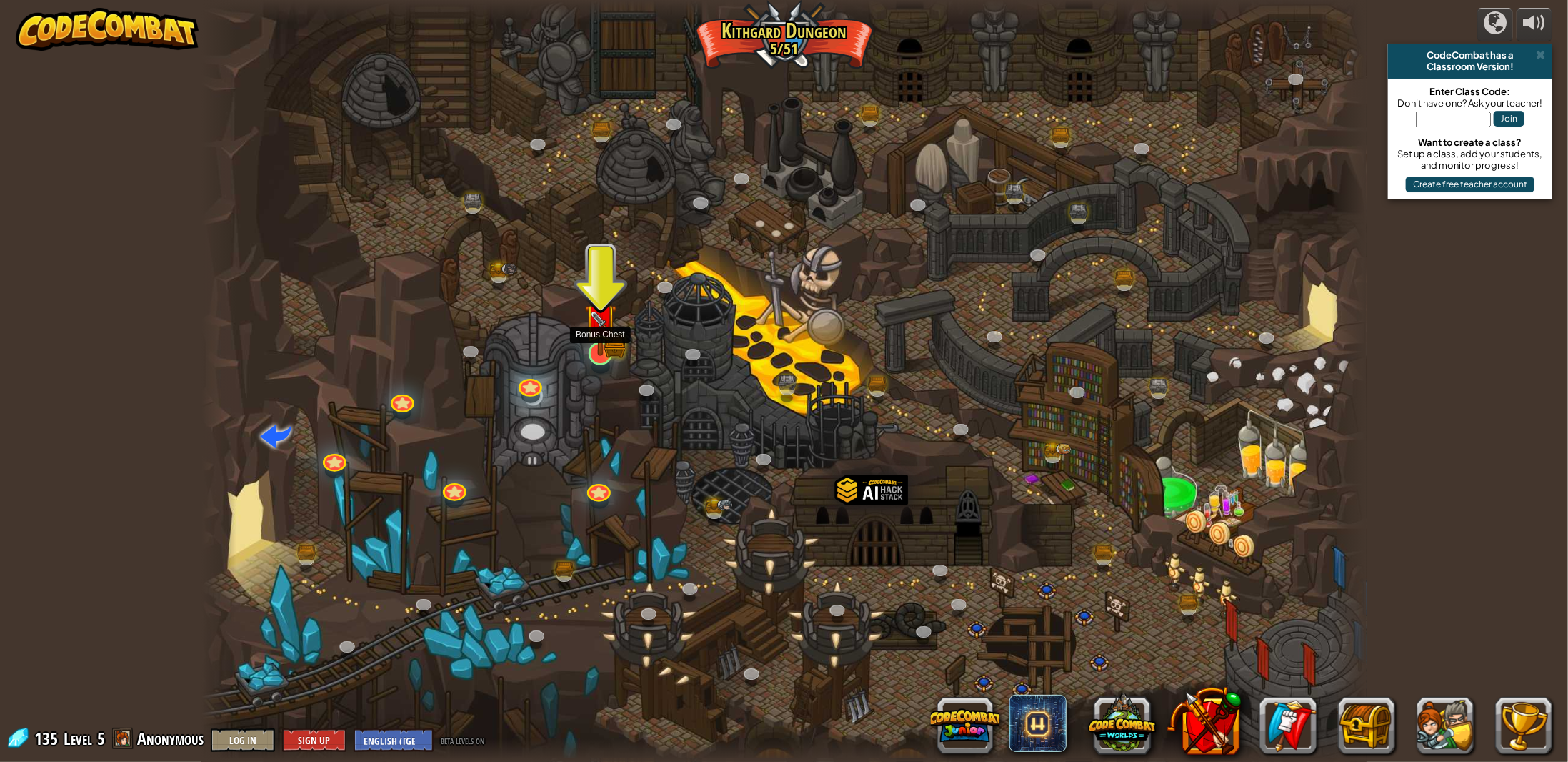
click at [605, 340] on img at bounding box center [600, 319] width 32 height 70
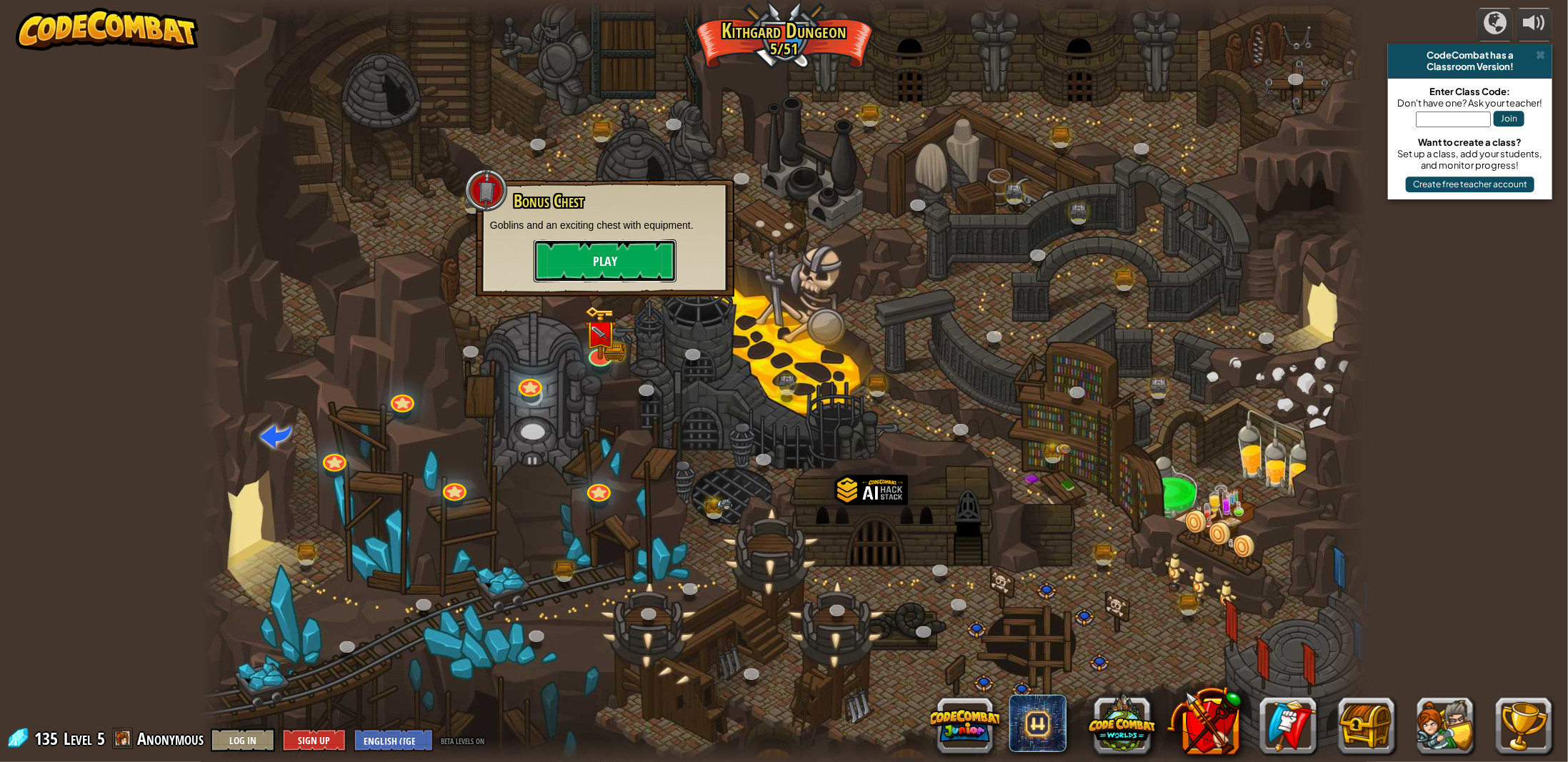
click at [605, 277] on button "Play" at bounding box center [605, 261] width 142 height 43
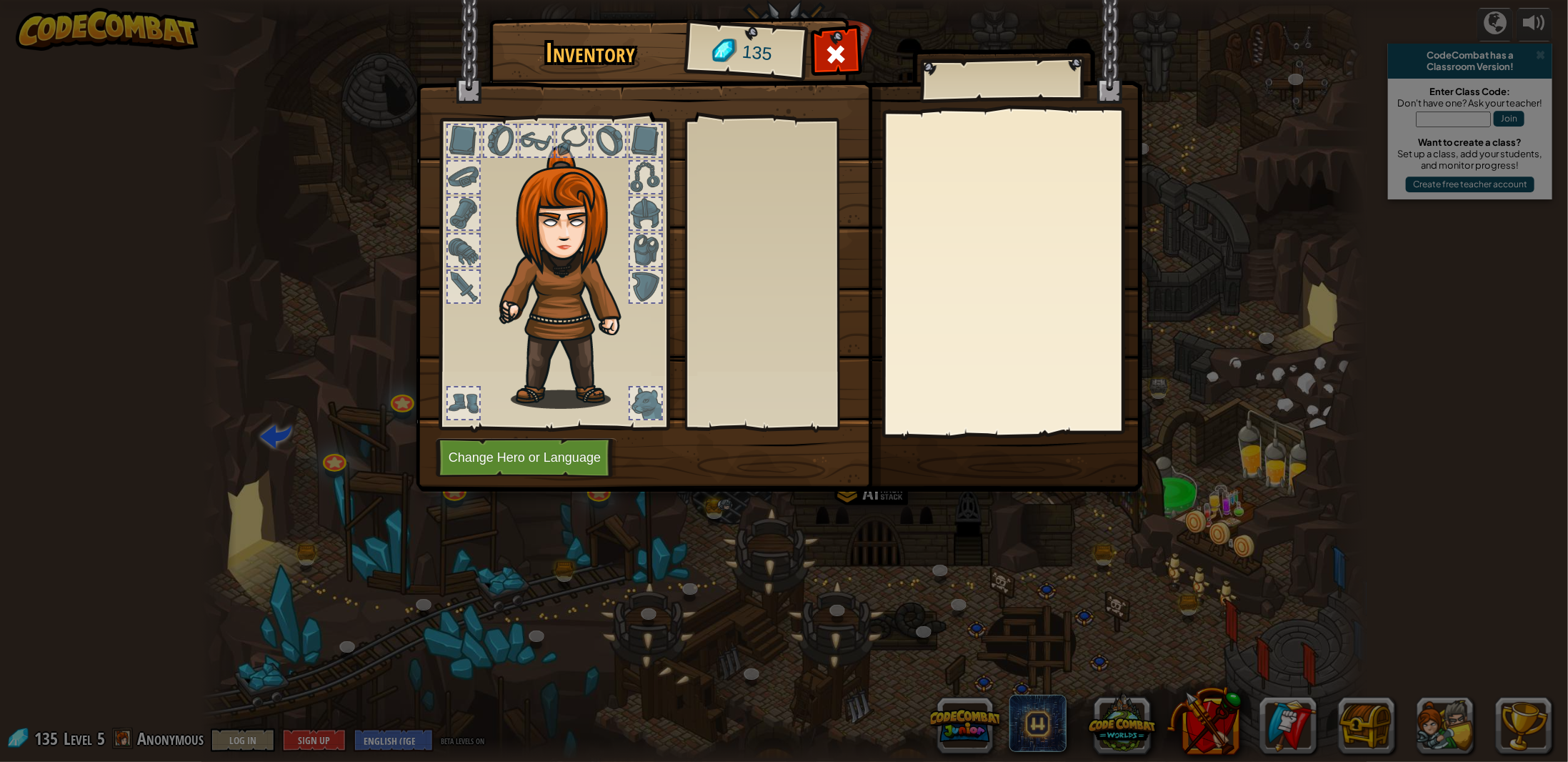
click at [610, 2] on body "powered by CodeCombat has a Classroom Version! Enter Class Code: Don't have one…" at bounding box center [784, 1] width 1568 height 2
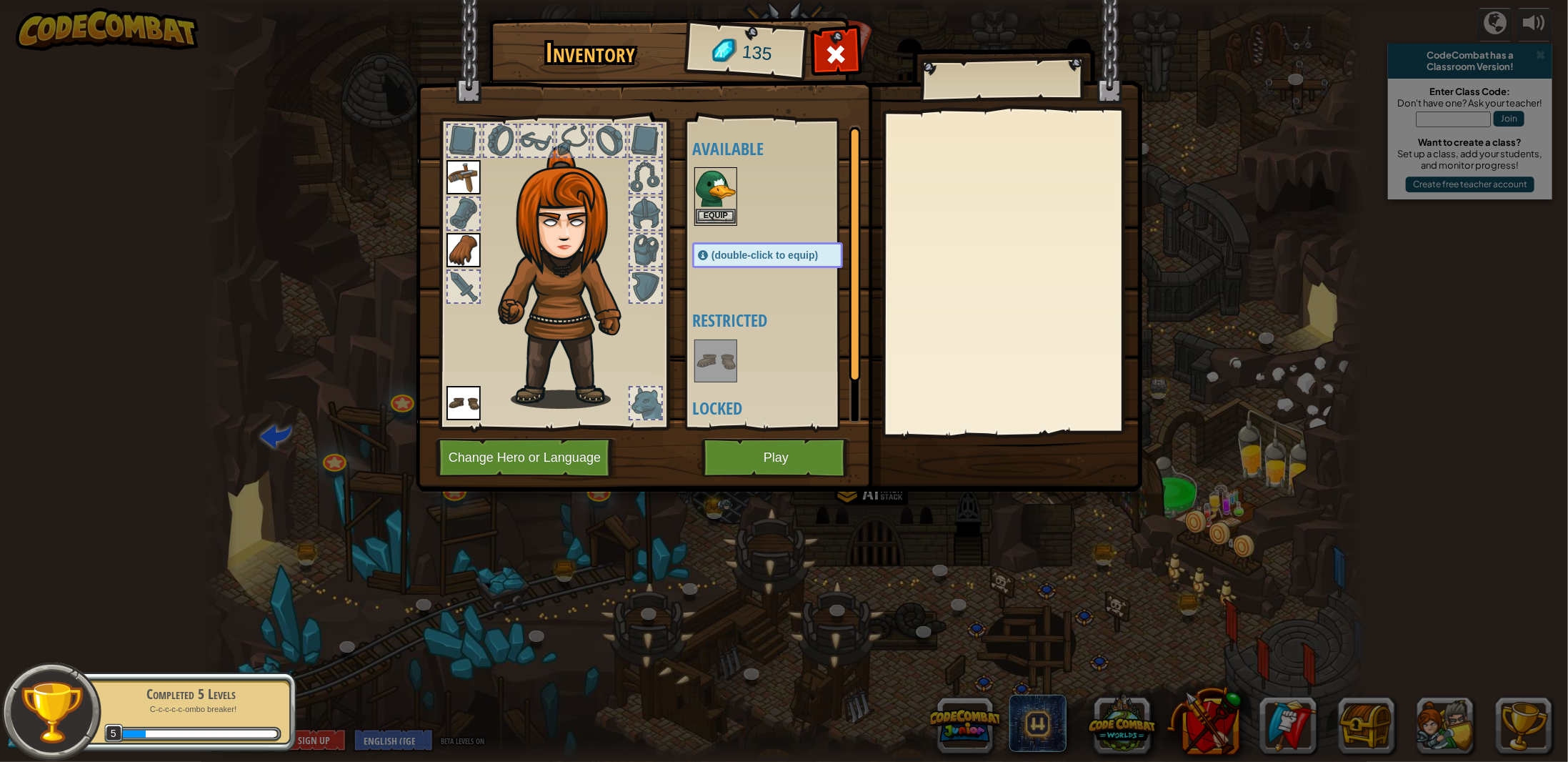
click at [710, 191] on img at bounding box center [716, 189] width 40 height 40
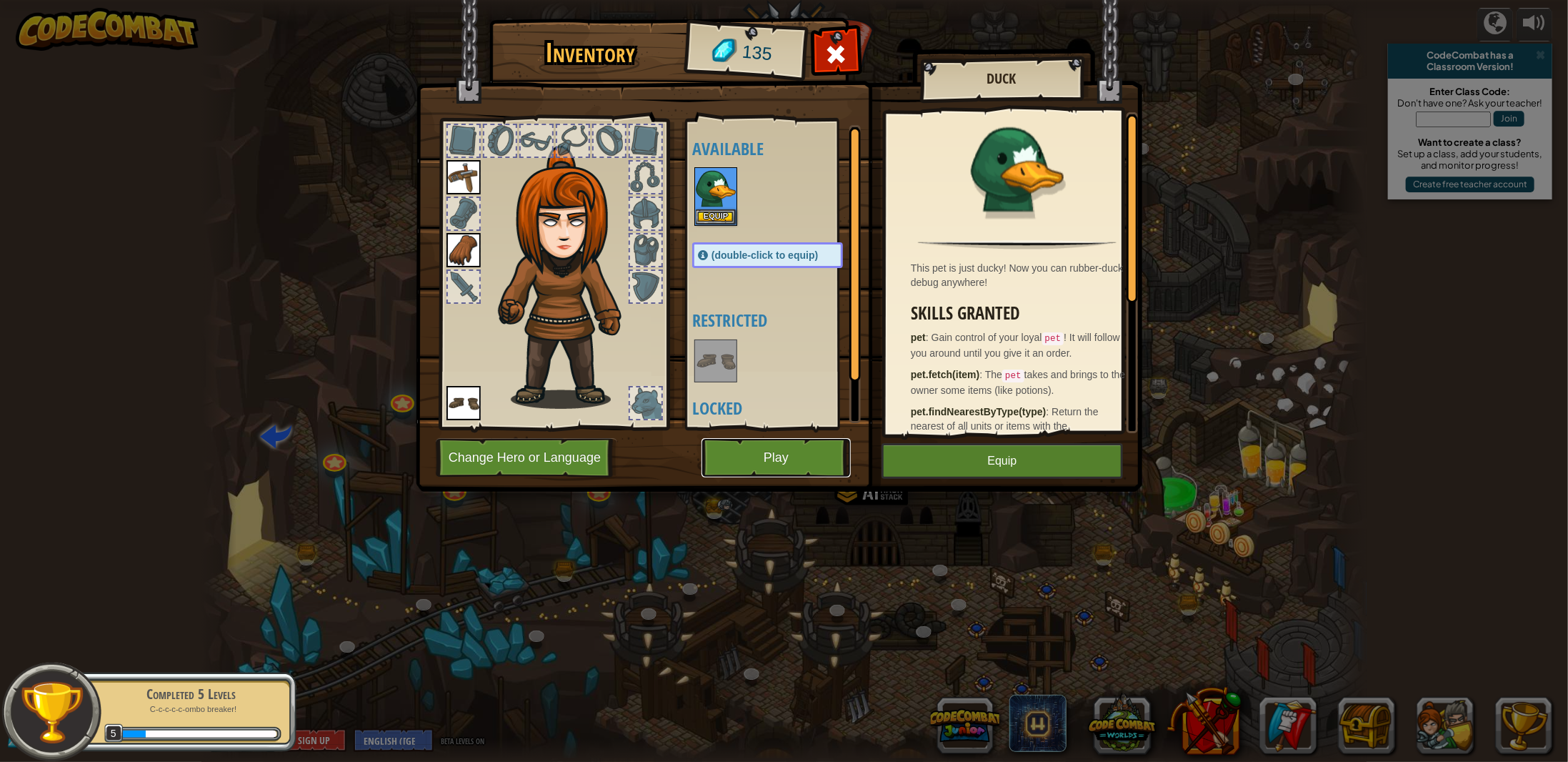
click at [751, 448] on button "Play" at bounding box center [777, 457] width 149 height 39
